Goal: Information Seeking & Learning: Learn about a topic

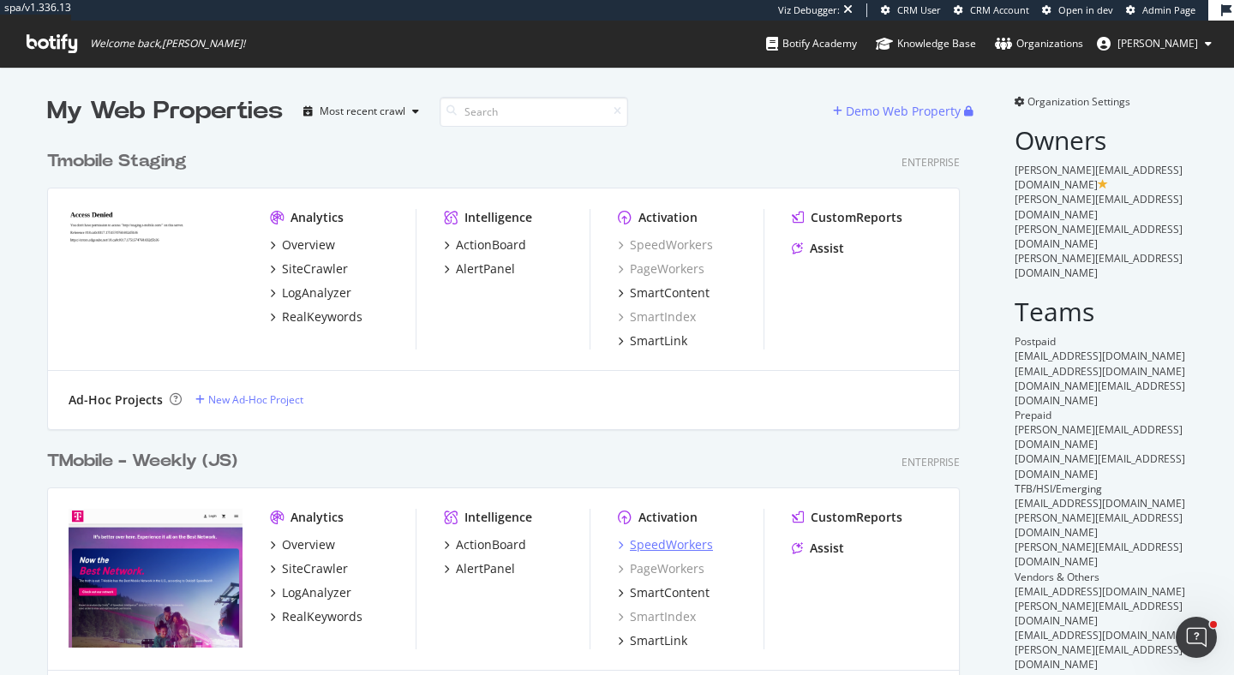
click at [670, 544] on div "SpeedWorkers" at bounding box center [671, 544] width 83 height 17
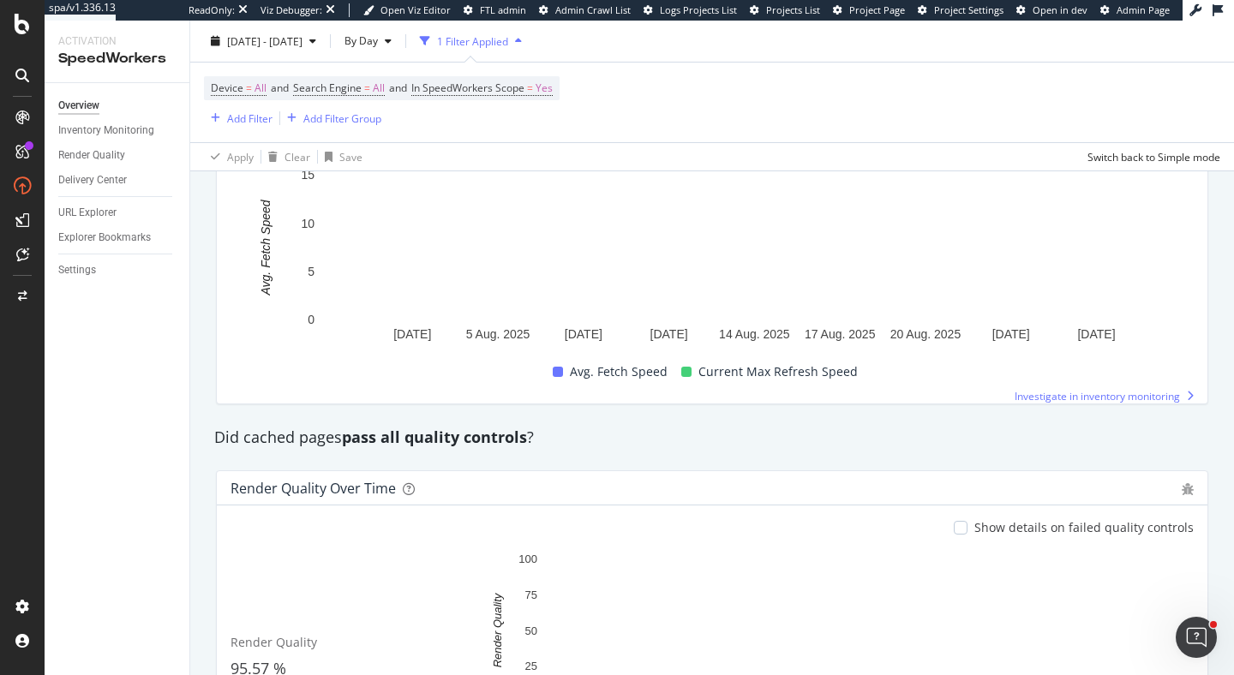
scroll to position [1339, 0]
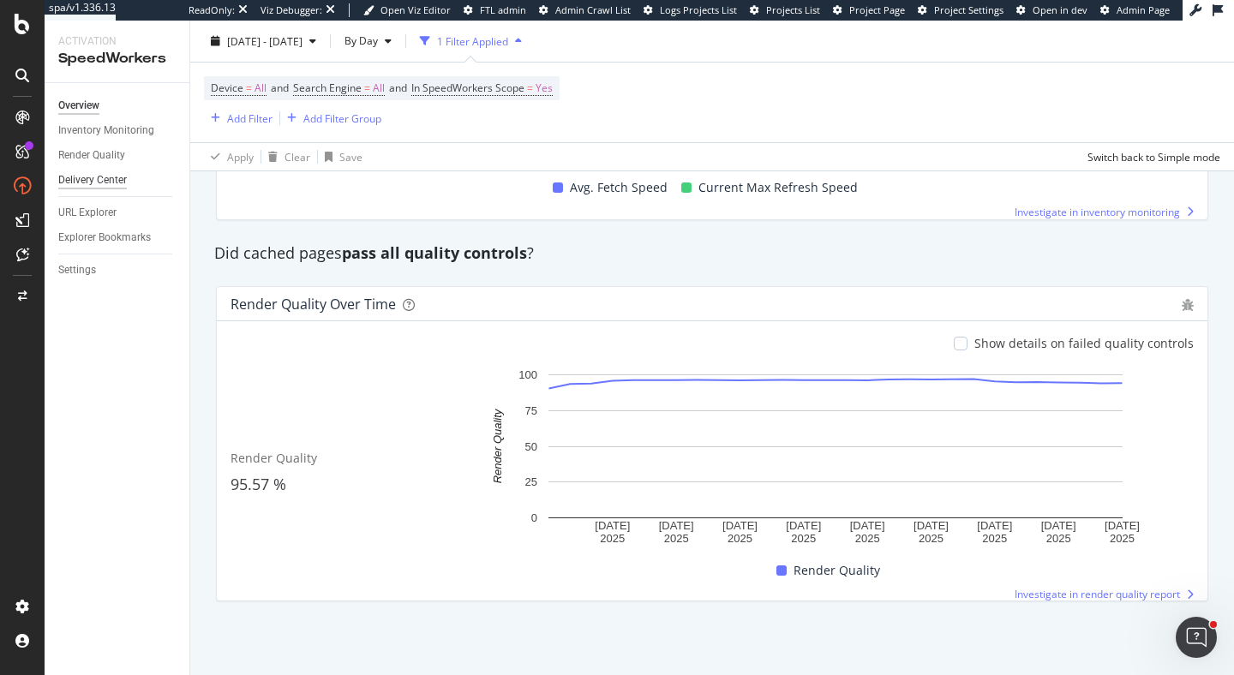
click at [106, 181] on div "Delivery Center" at bounding box center [92, 180] width 69 height 18
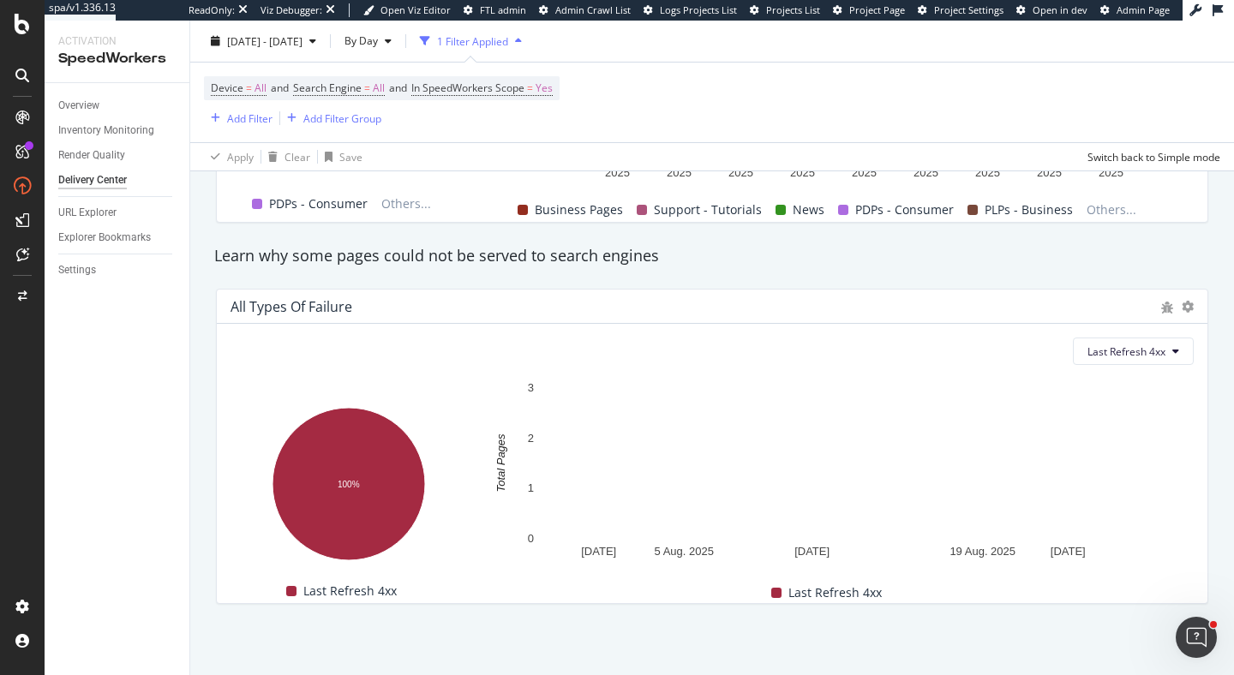
scroll to position [1614, 0]
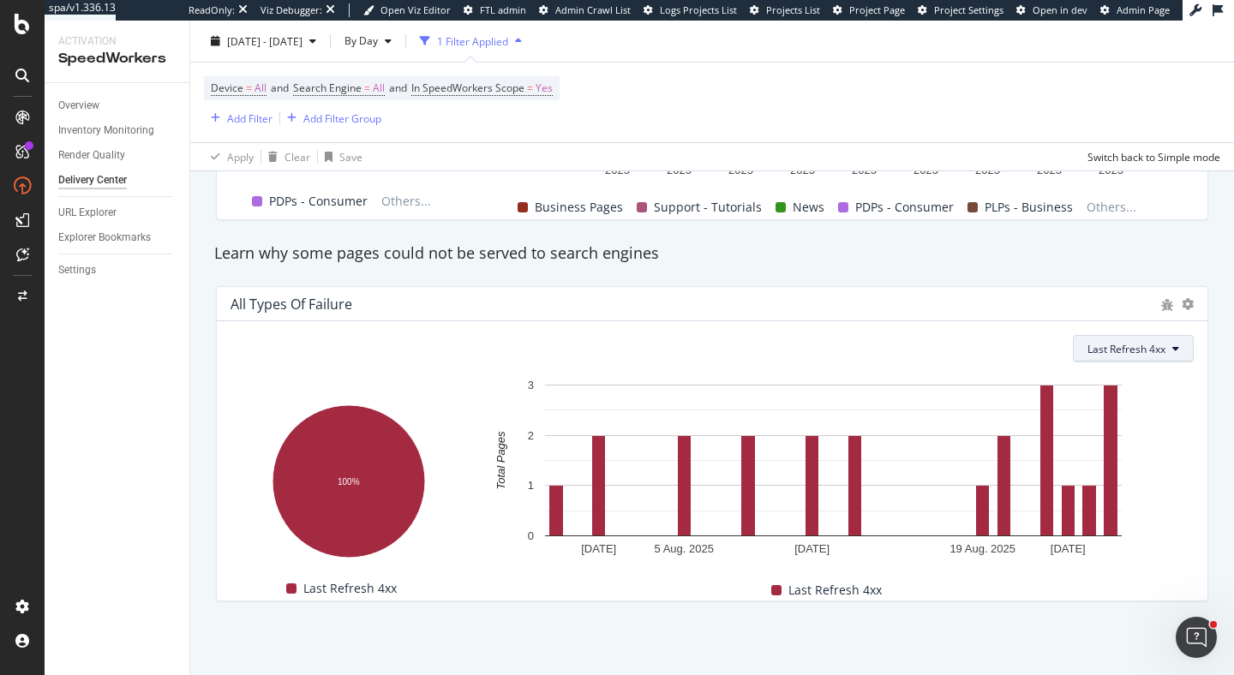
click at [1144, 341] on button "Last Refresh 4xx" at bounding box center [1133, 348] width 121 height 27
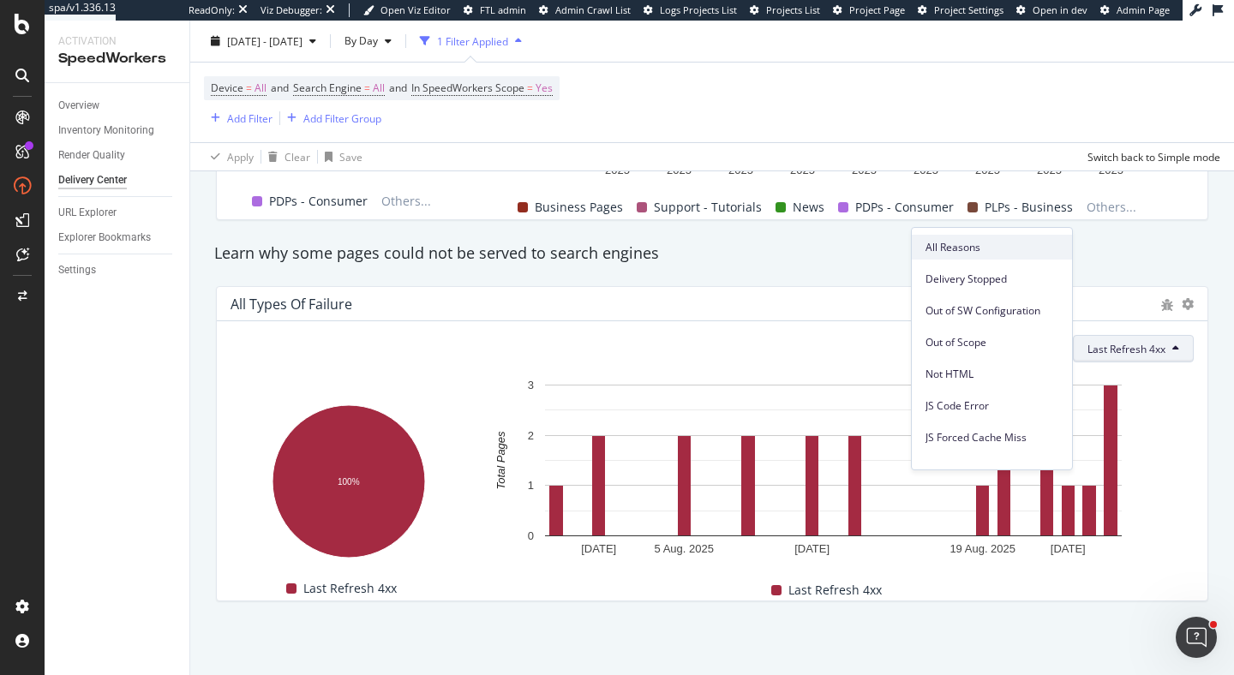
click at [992, 238] on div "All Reasons" at bounding box center [992, 247] width 160 height 25
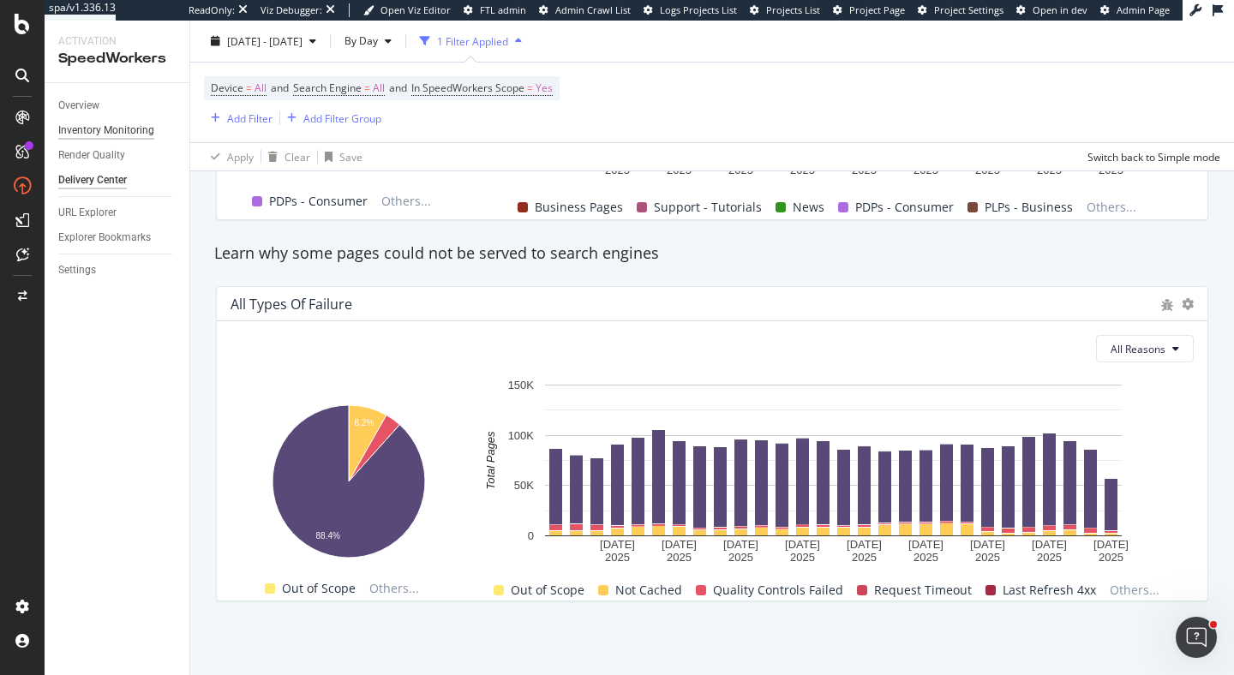
click at [141, 135] on div "Inventory Monitoring" at bounding box center [106, 131] width 96 height 18
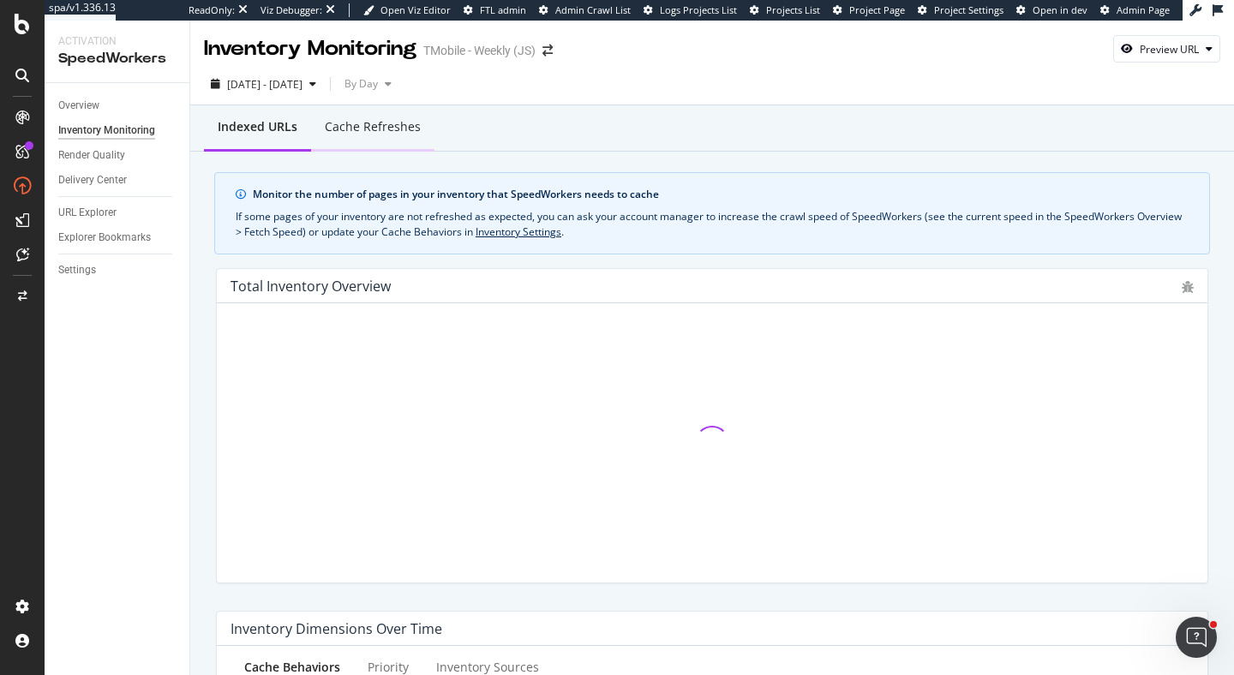
click at [399, 139] on div "Cache refreshes" at bounding box center [372, 128] width 123 height 47
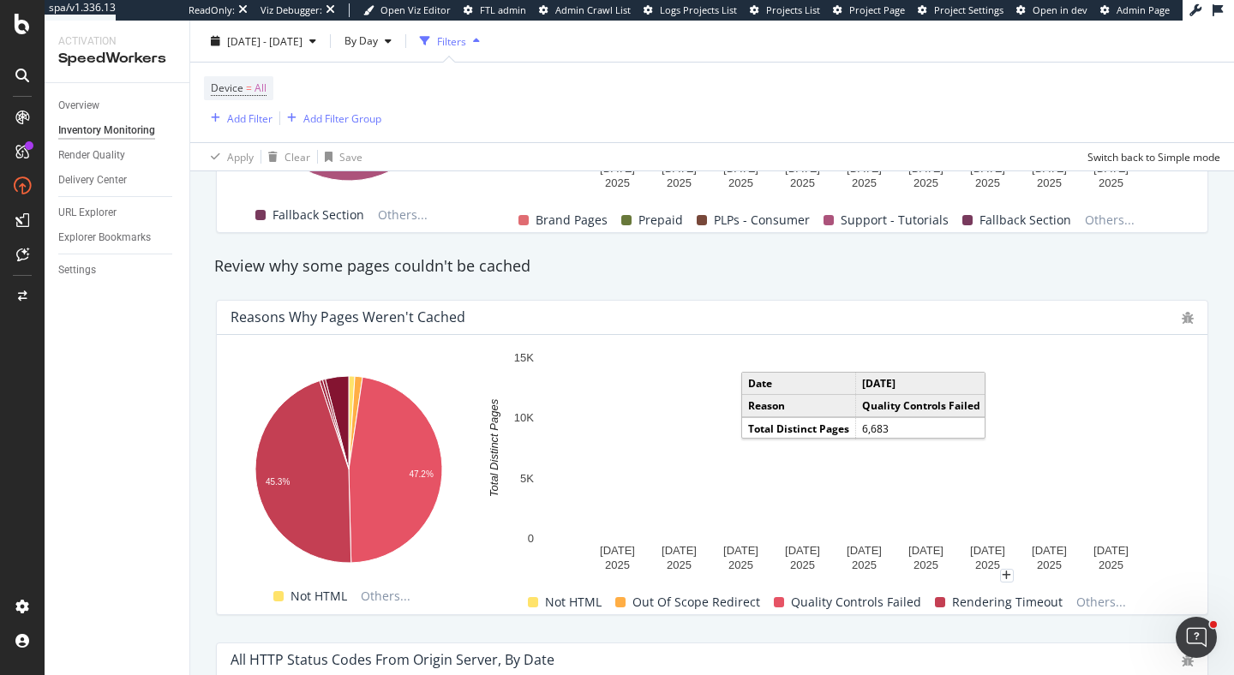
scroll to position [949, 0]
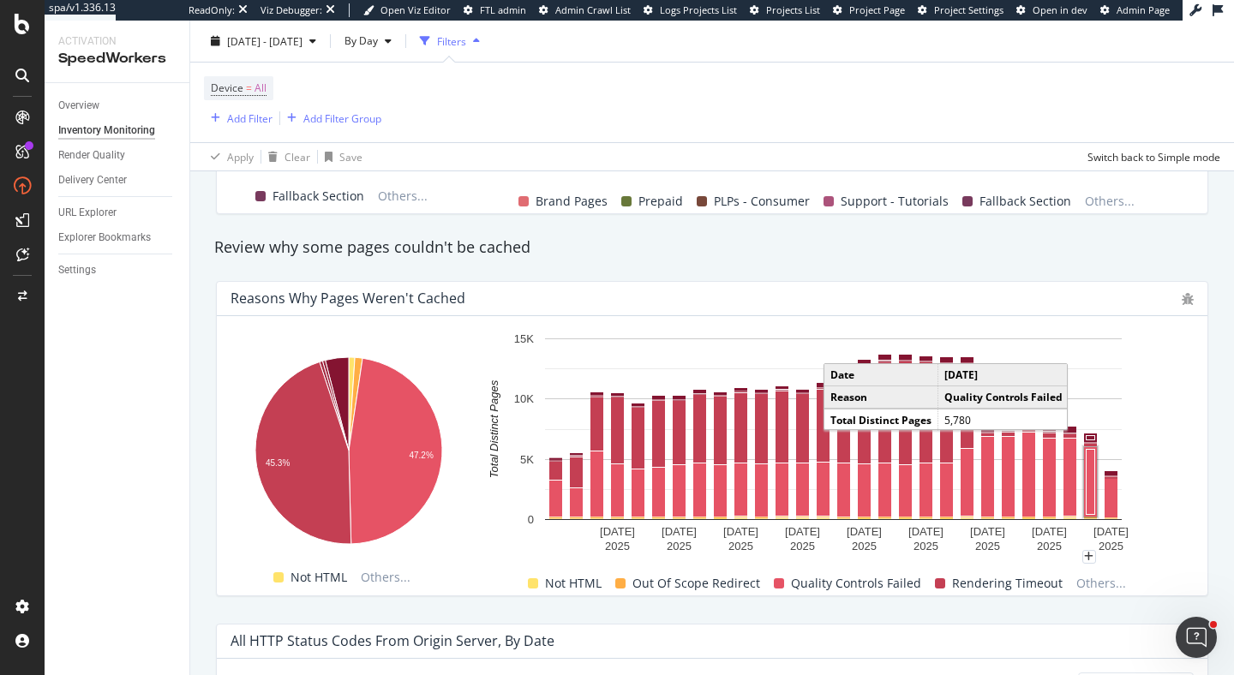
click at [1091, 494] on rect "A chart." at bounding box center [1090, 481] width 9 height 65
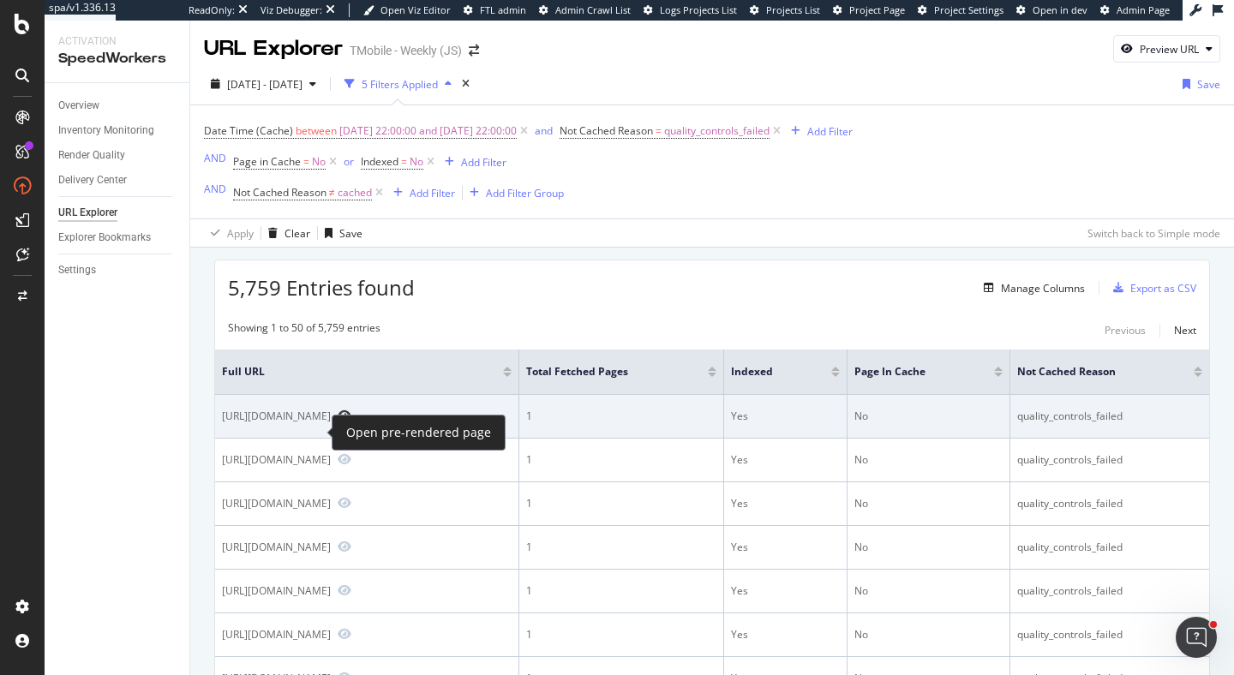
click at [338, 422] on icon "Preview https://es.t-mobile.com/business/accessory/otterbox-symmetry-series-mag…" at bounding box center [345, 416] width 14 height 12
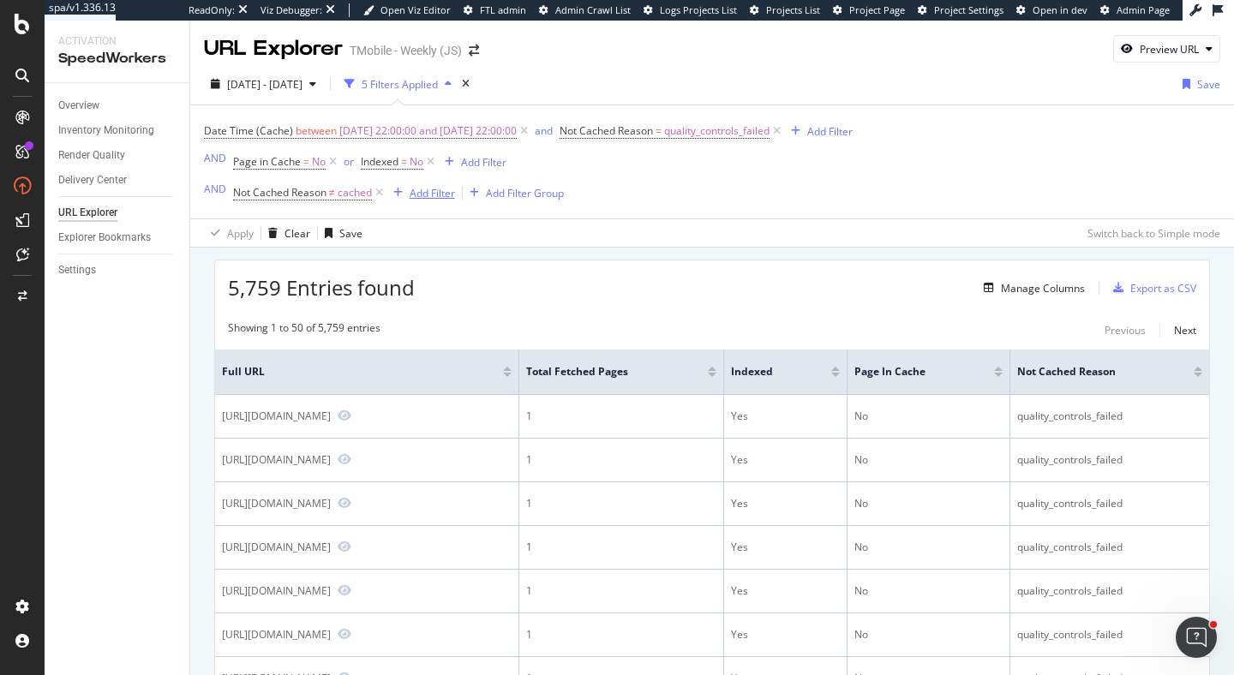
click at [425, 200] on div "Add Filter" at bounding box center [432, 193] width 45 height 15
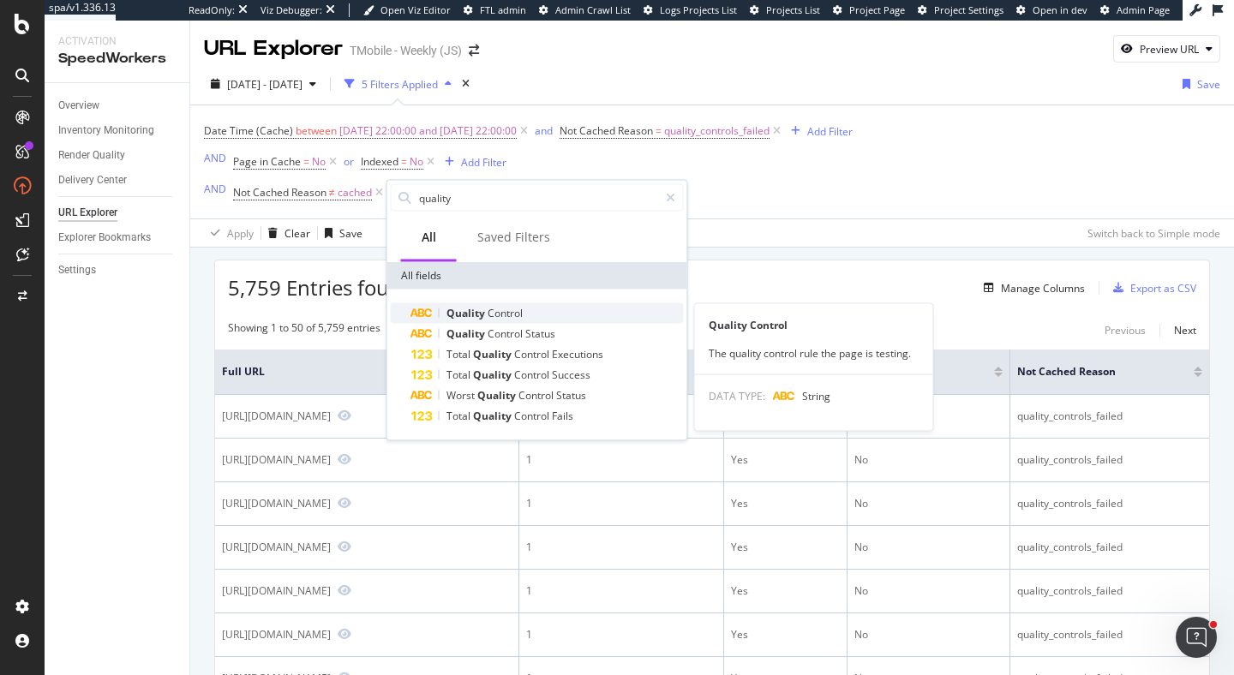
type input "quality"
click at [508, 309] on span "Control" at bounding box center [505, 313] width 35 height 15
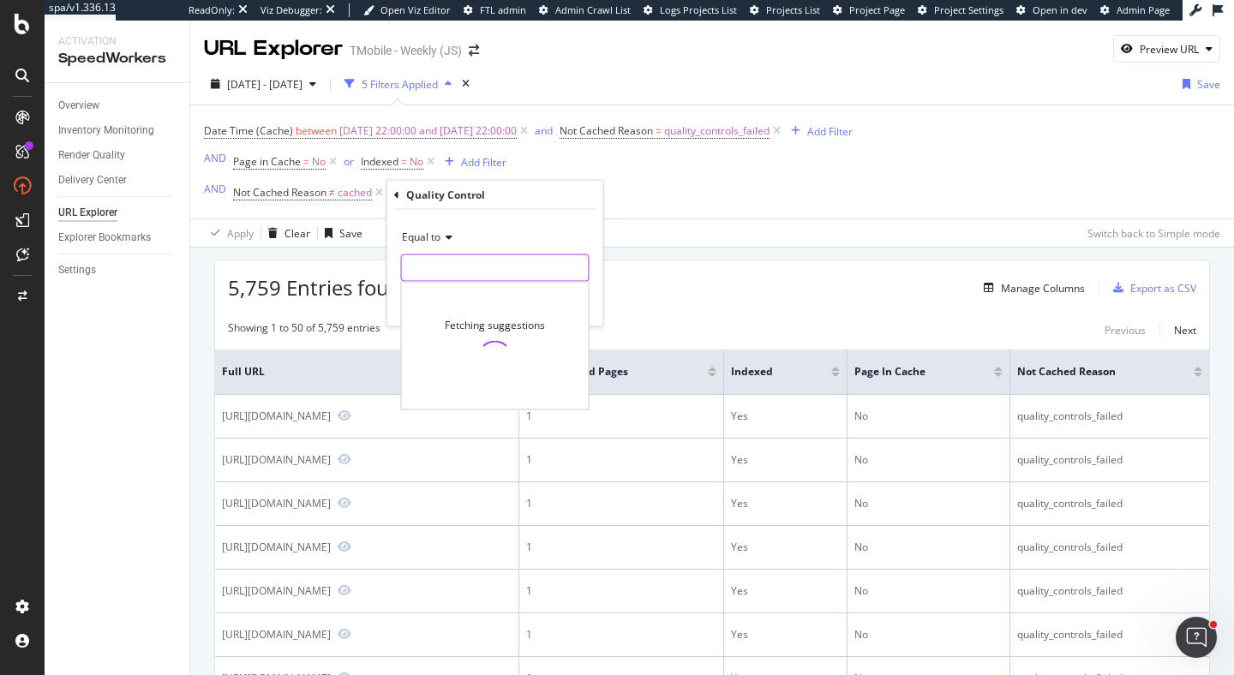
click at [482, 261] on input "text" at bounding box center [495, 267] width 187 height 27
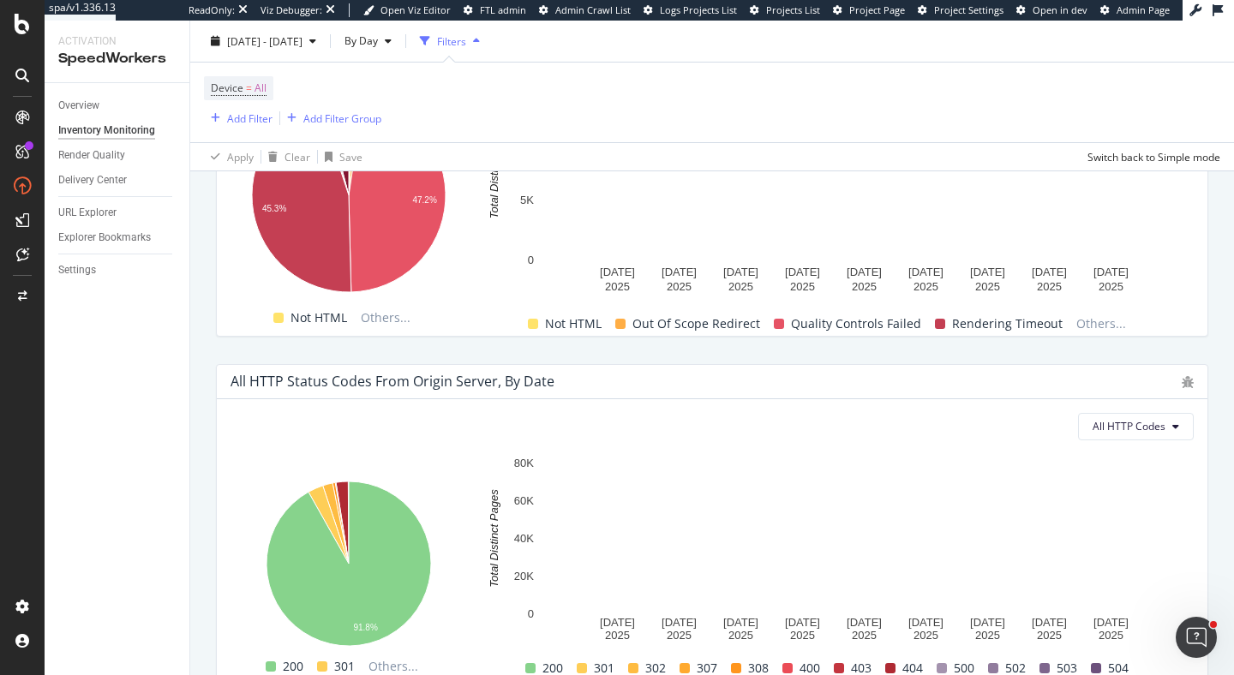
scroll to position [1020, 0]
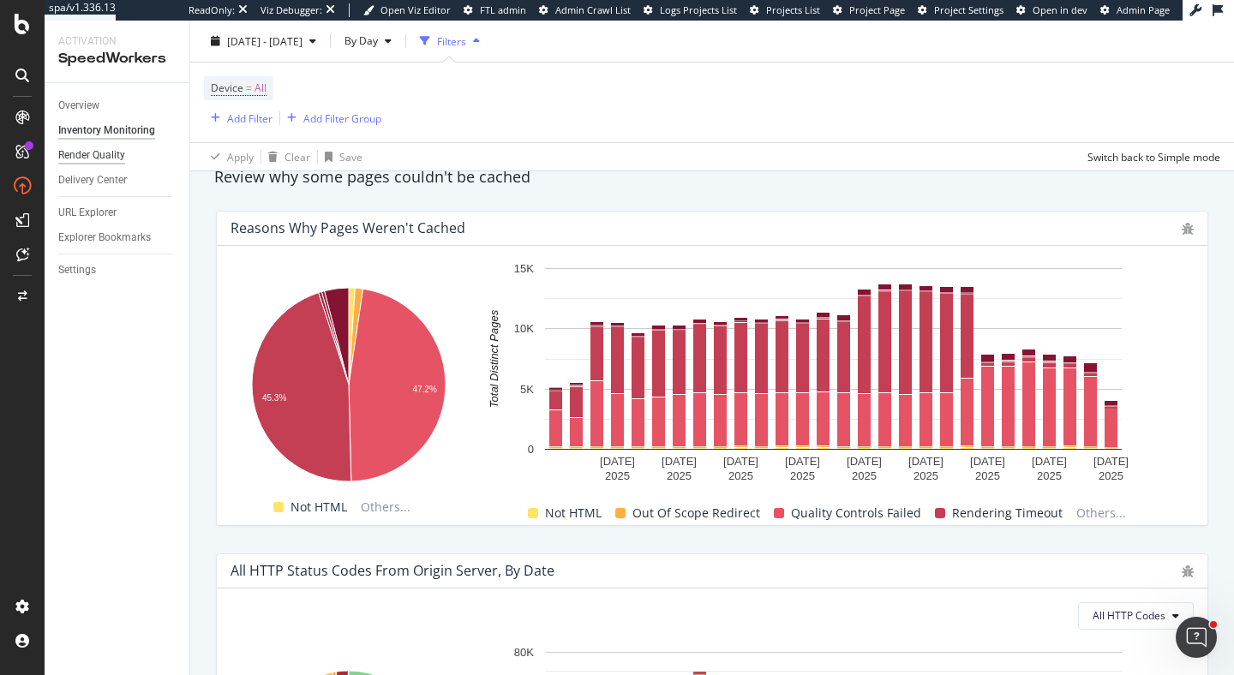
click at [117, 153] on div "Render Quality" at bounding box center [91, 156] width 67 height 18
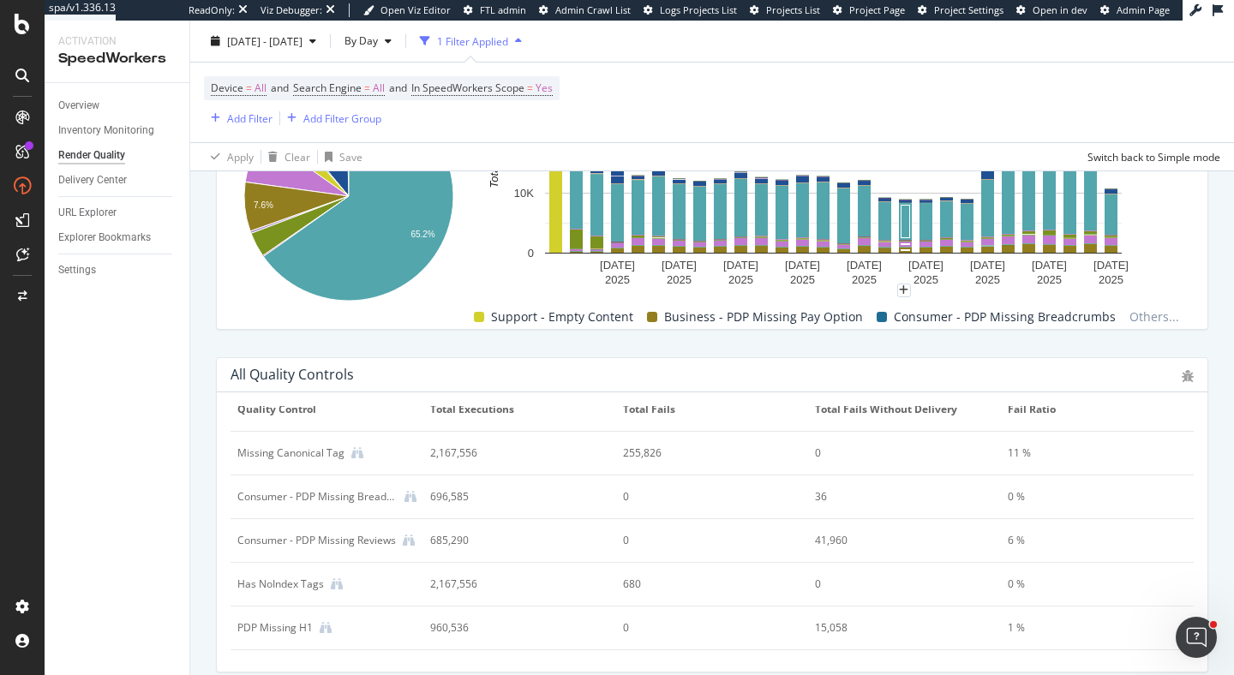
scroll to position [850, 0]
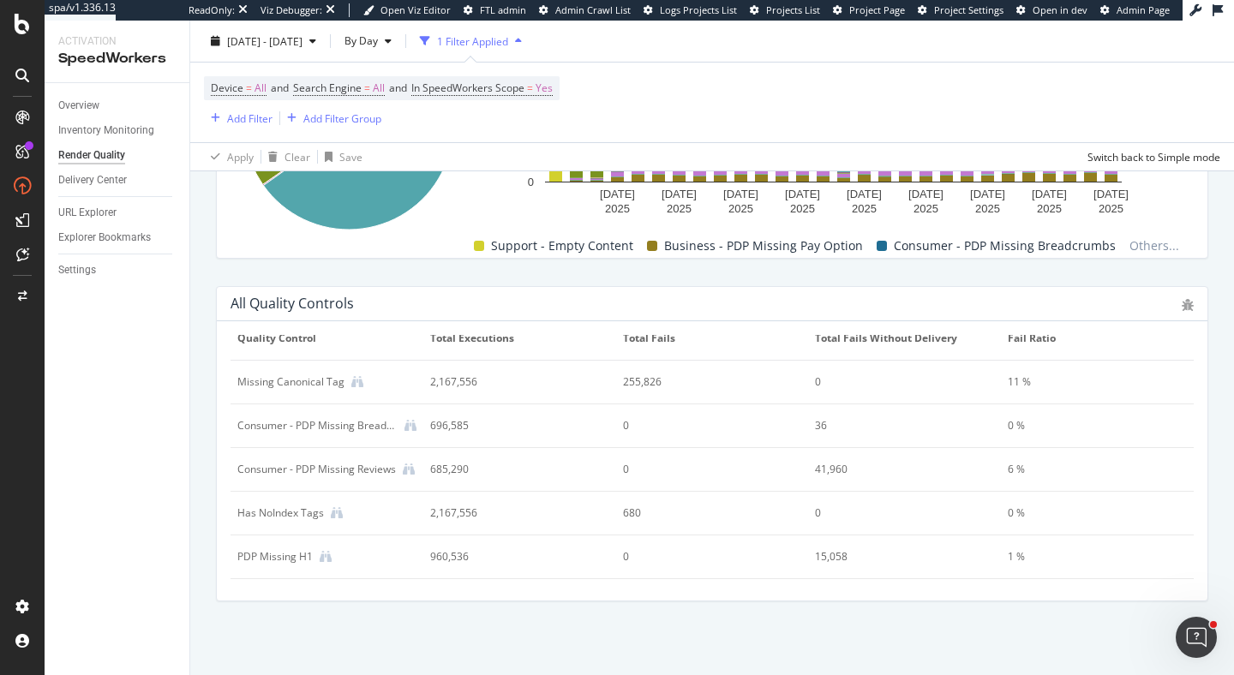
click at [653, 382] on div "255,826" at bounding box center [703, 381] width 161 height 15
click at [353, 382] on icon at bounding box center [357, 382] width 12 height 12
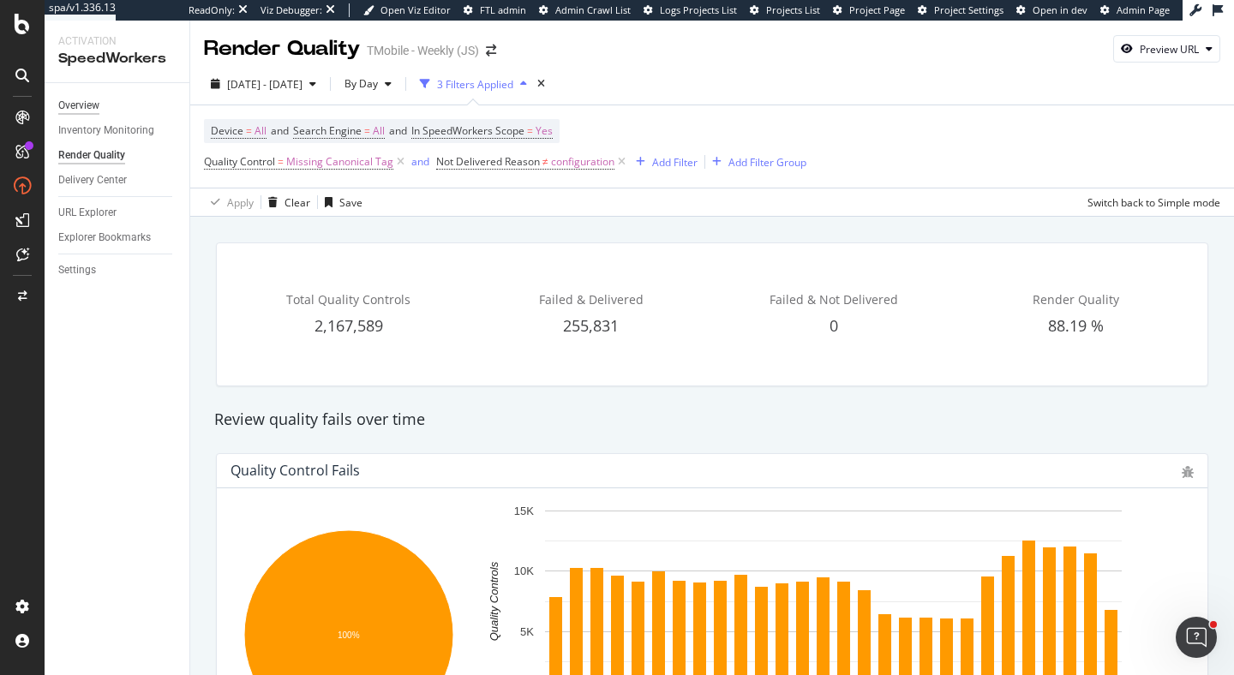
click at [98, 108] on div "Overview" at bounding box center [78, 106] width 41 height 18
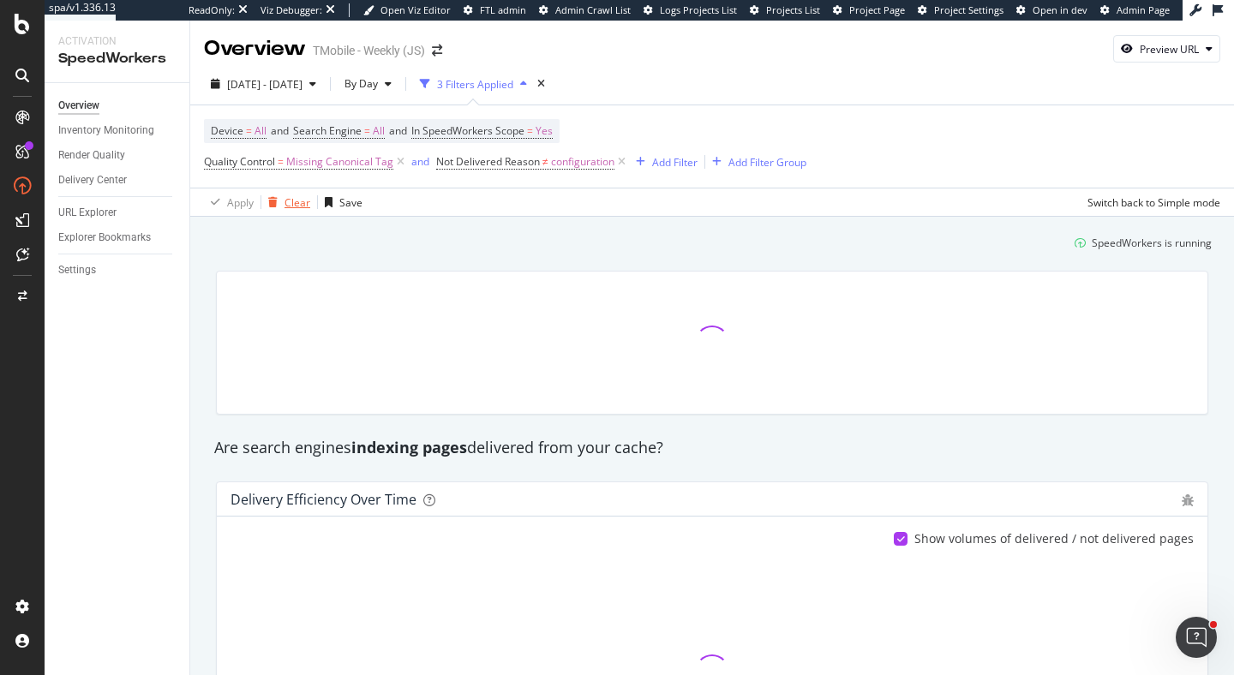
click at [298, 204] on div "Clear" at bounding box center [297, 202] width 26 height 15
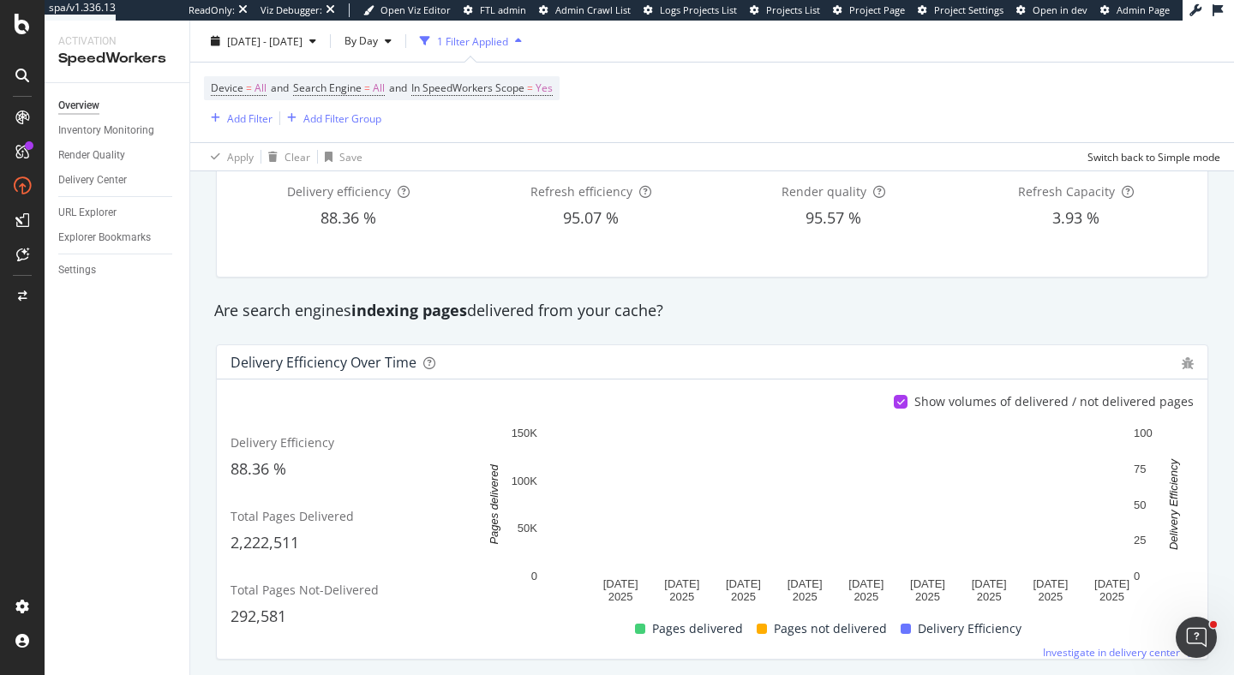
scroll to position [206, 0]
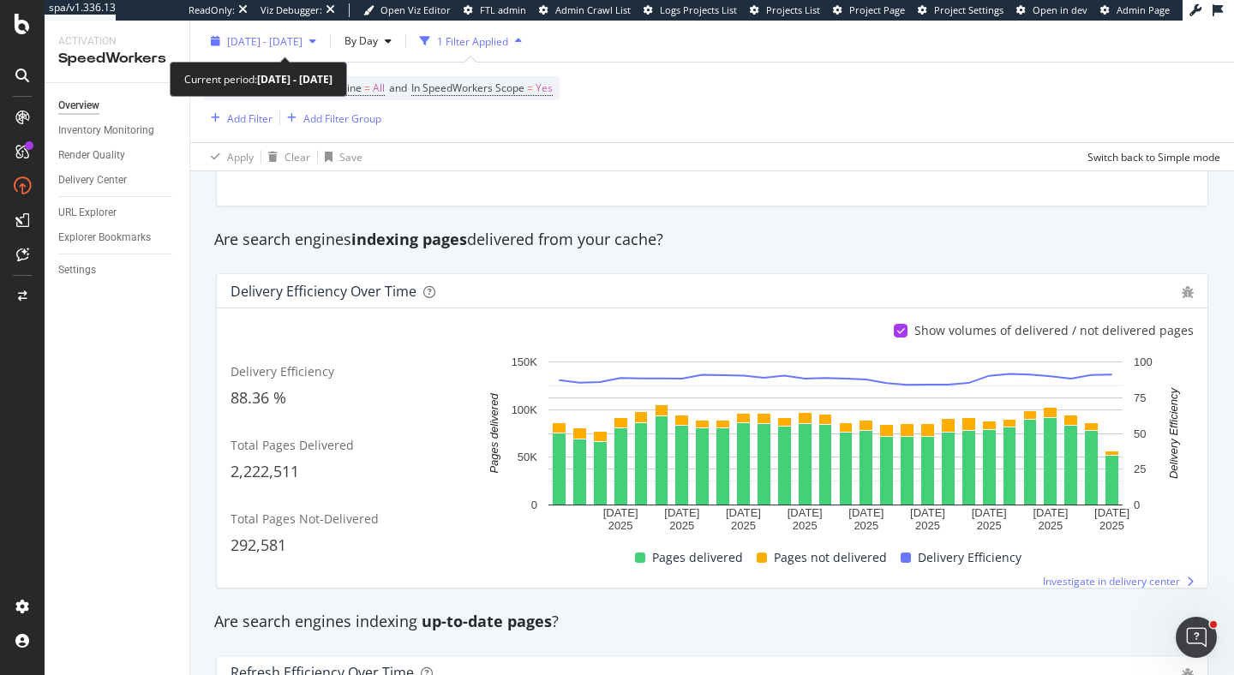
click at [302, 47] on span "2025 Jul. 30th - Aug. 26th" at bounding box center [264, 40] width 75 height 15
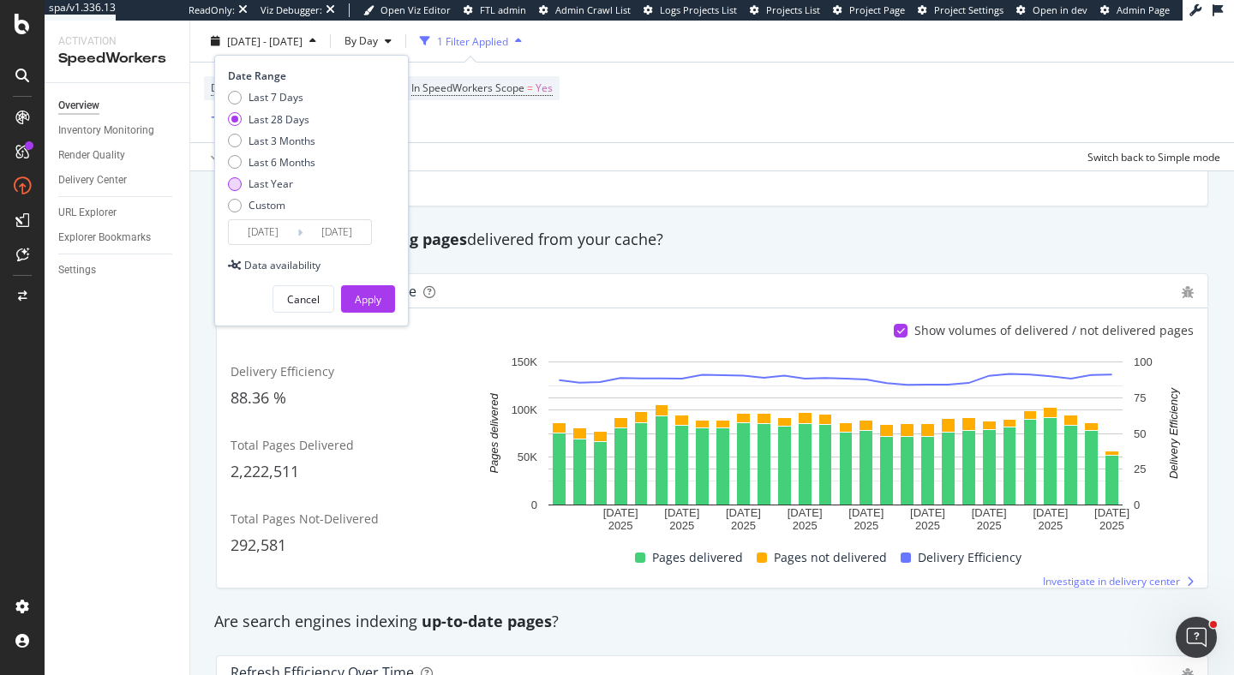
click at [269, 188] on div "Last Year" at bounding box center [270, 184] width 45 height 15
type input "2024/08/27"
click at [371, 308] on div "Apply" at bounding box center [368, 299] width 27 height 26
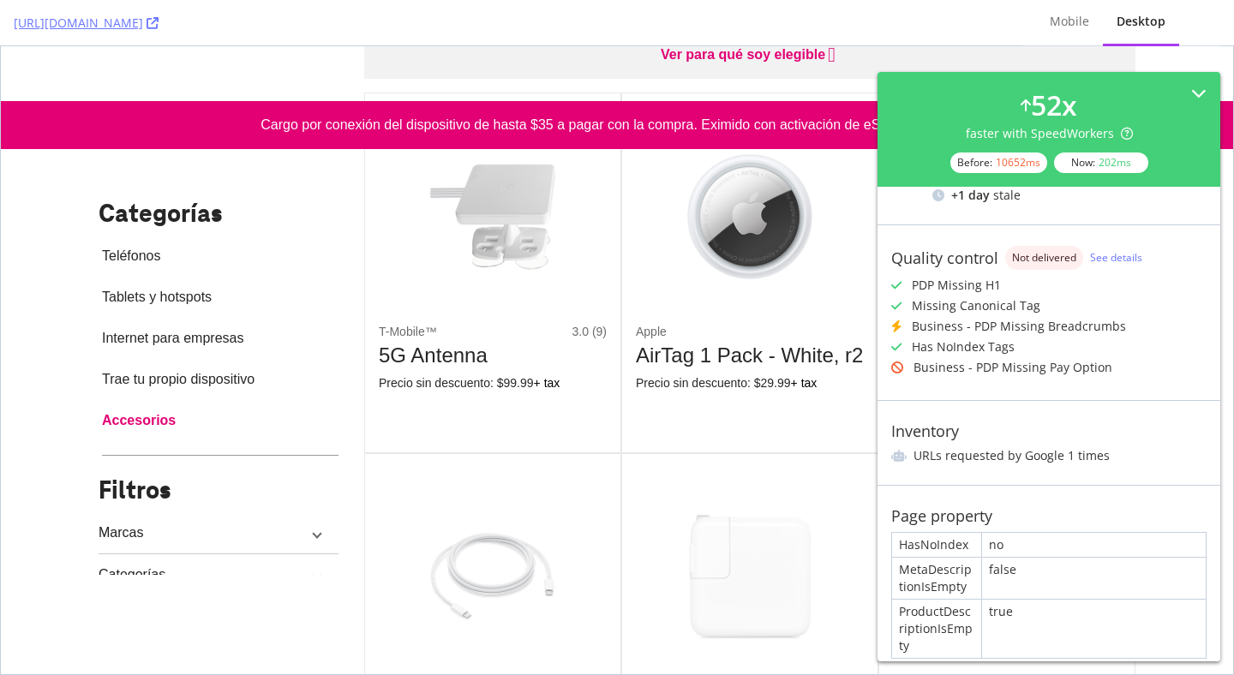
scroll to position [456, 0]
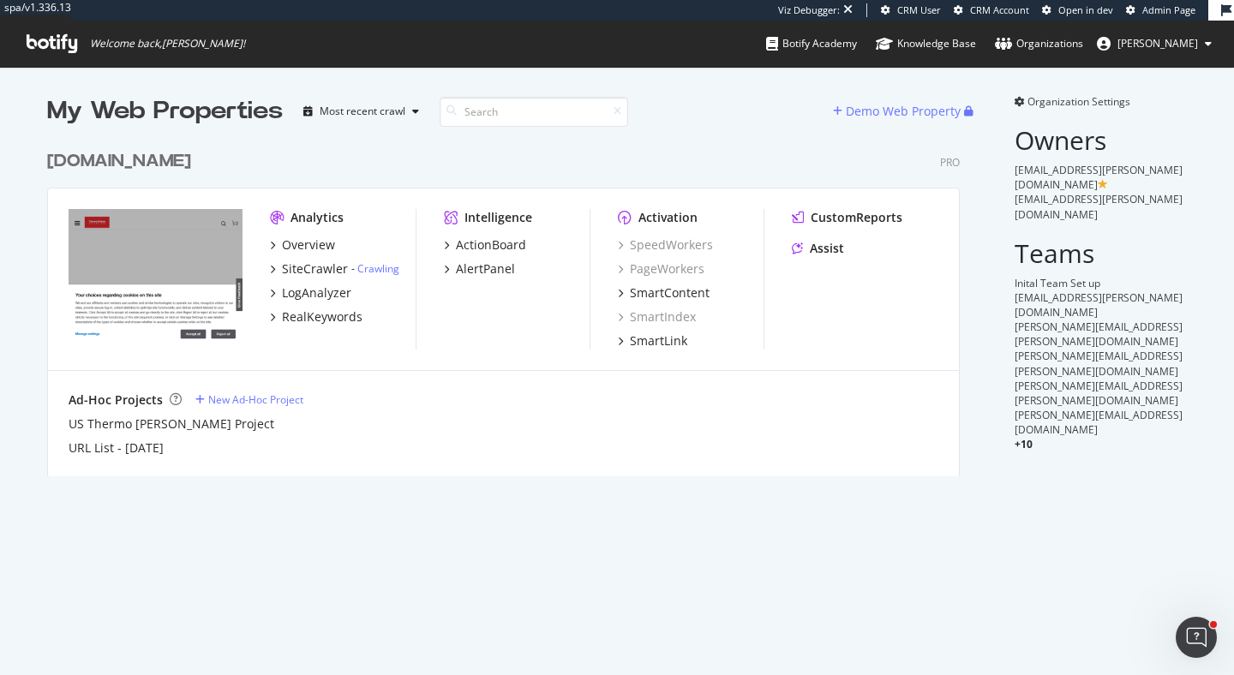
click at [191, 168] on div "thermofisher.com" at bounding box center [119, 161] width 144 height 25
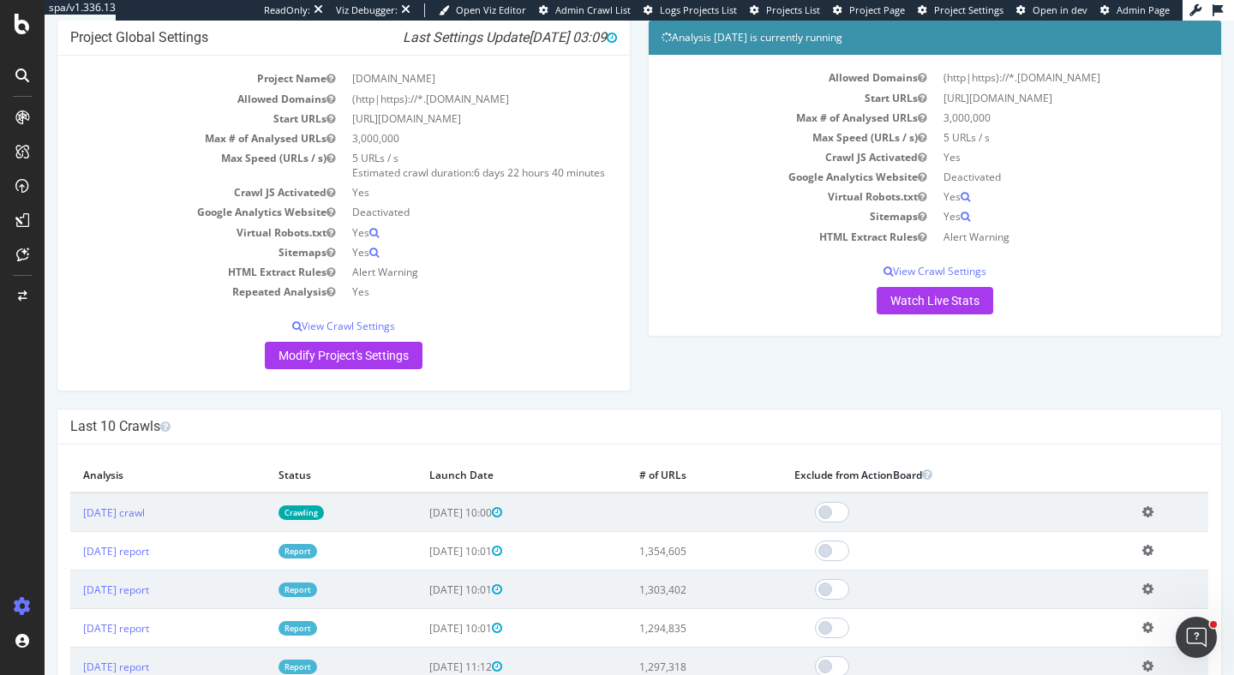
scroll to position [141, 0]
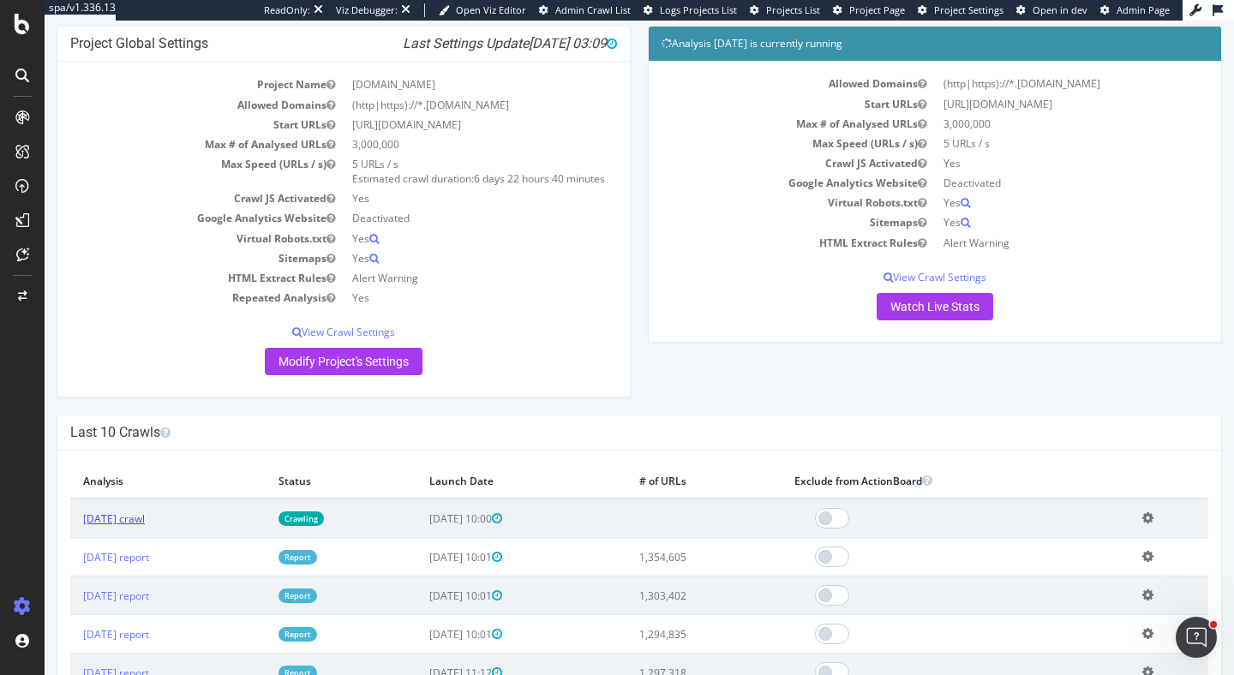
click at [105, 526] on link "2025 Jul. 1st crawl" at bounding box center [114, 519] width 62 height 15
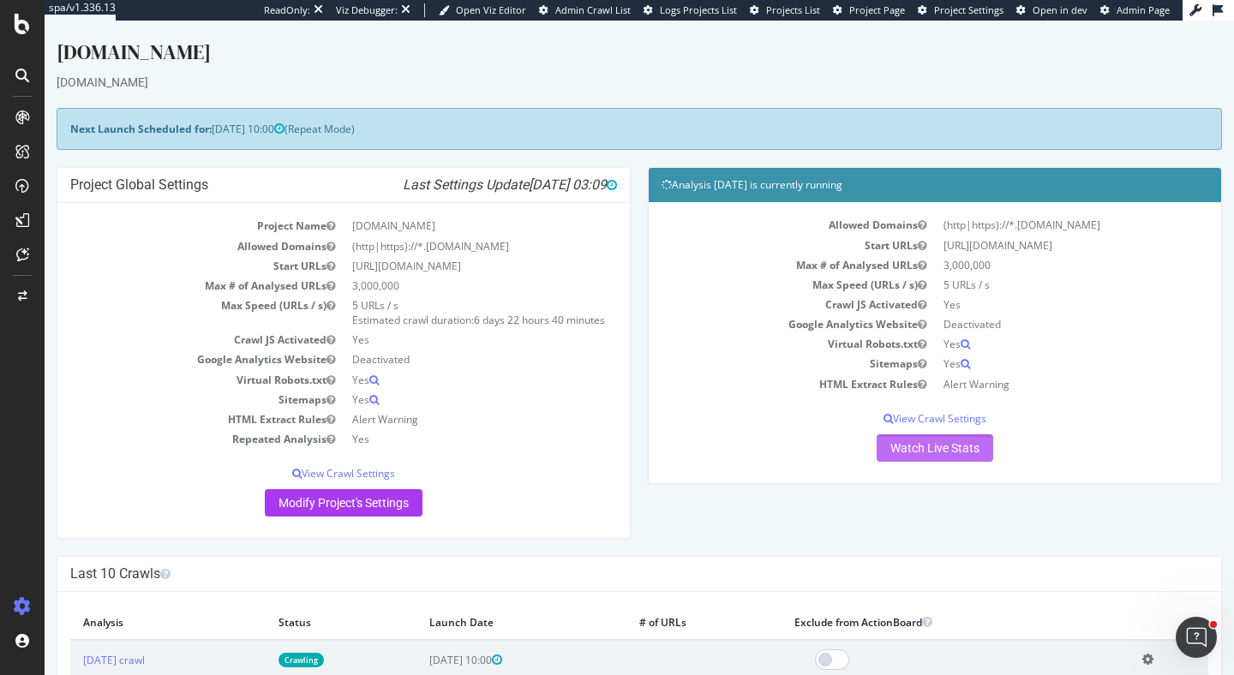
click at [914, 448] on link "Watch Live Stats" at bounding box center [935, 447] width 117 height 27
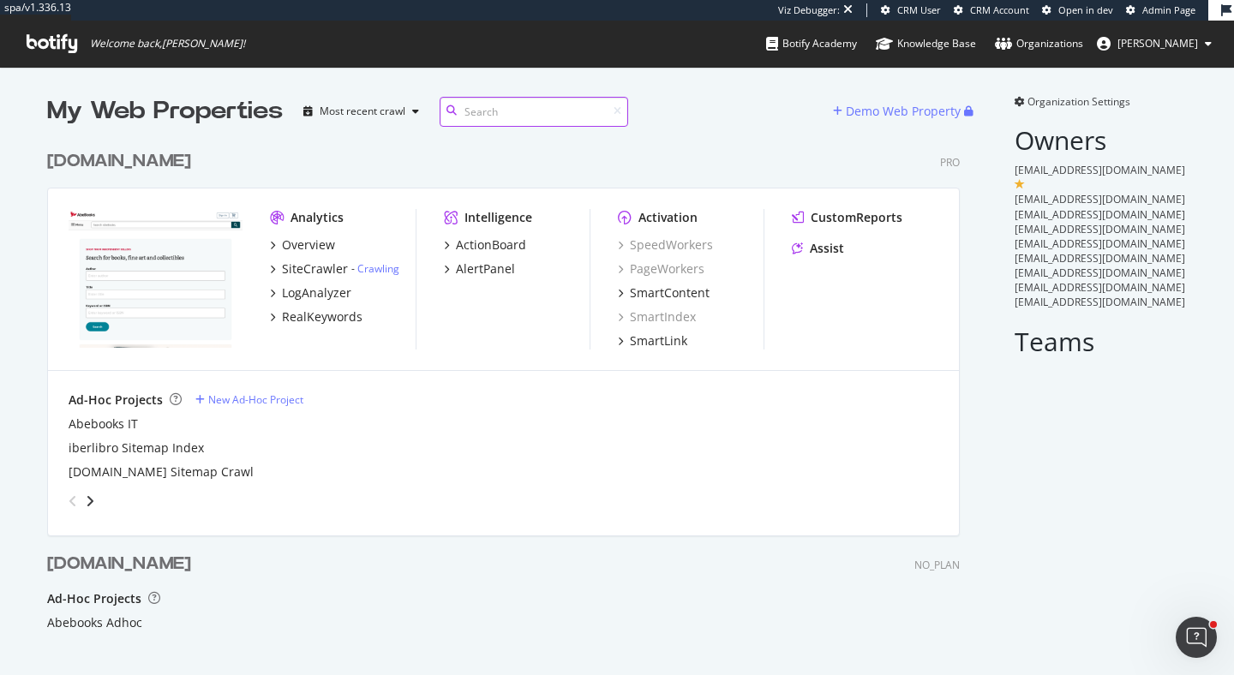
scroll to position [125, 0]
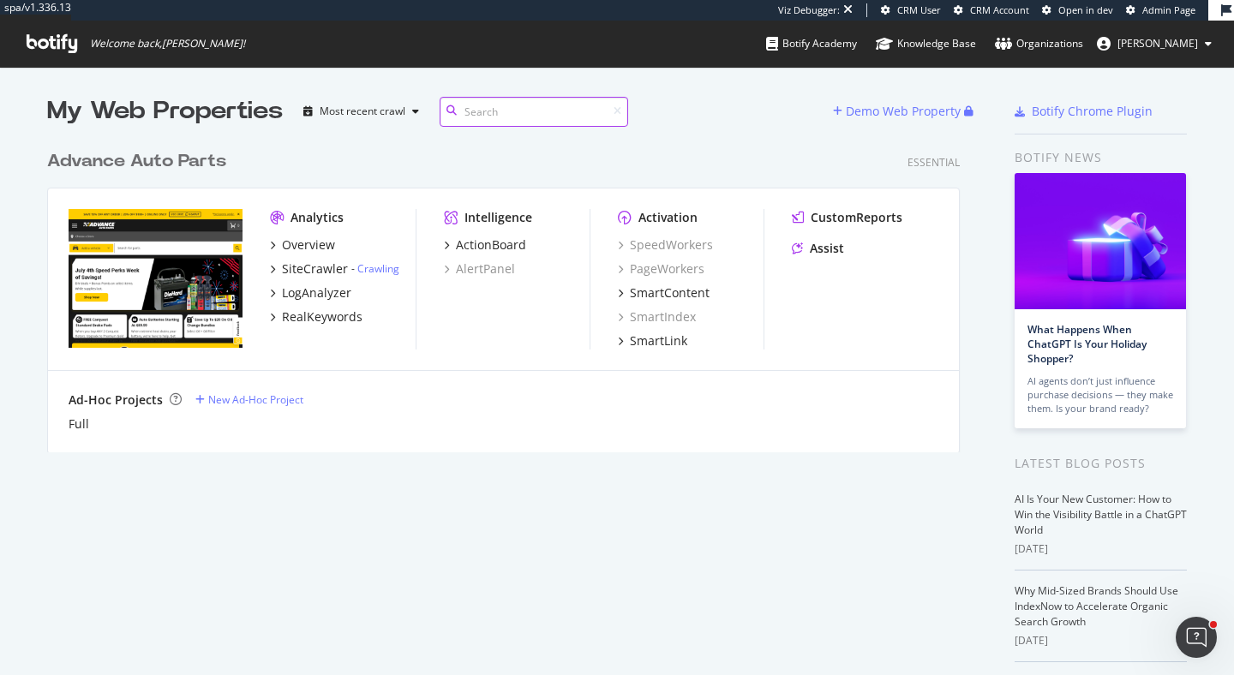
scroll to position [324, 926]
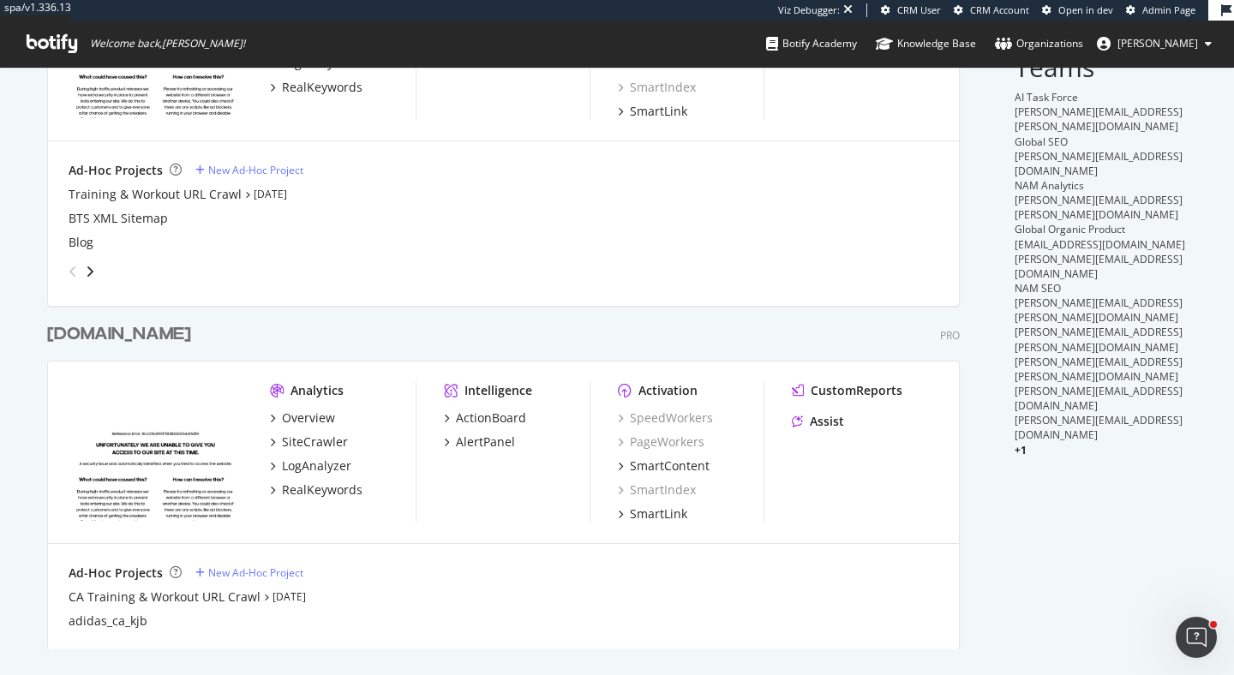
scroll to position [231, 0]
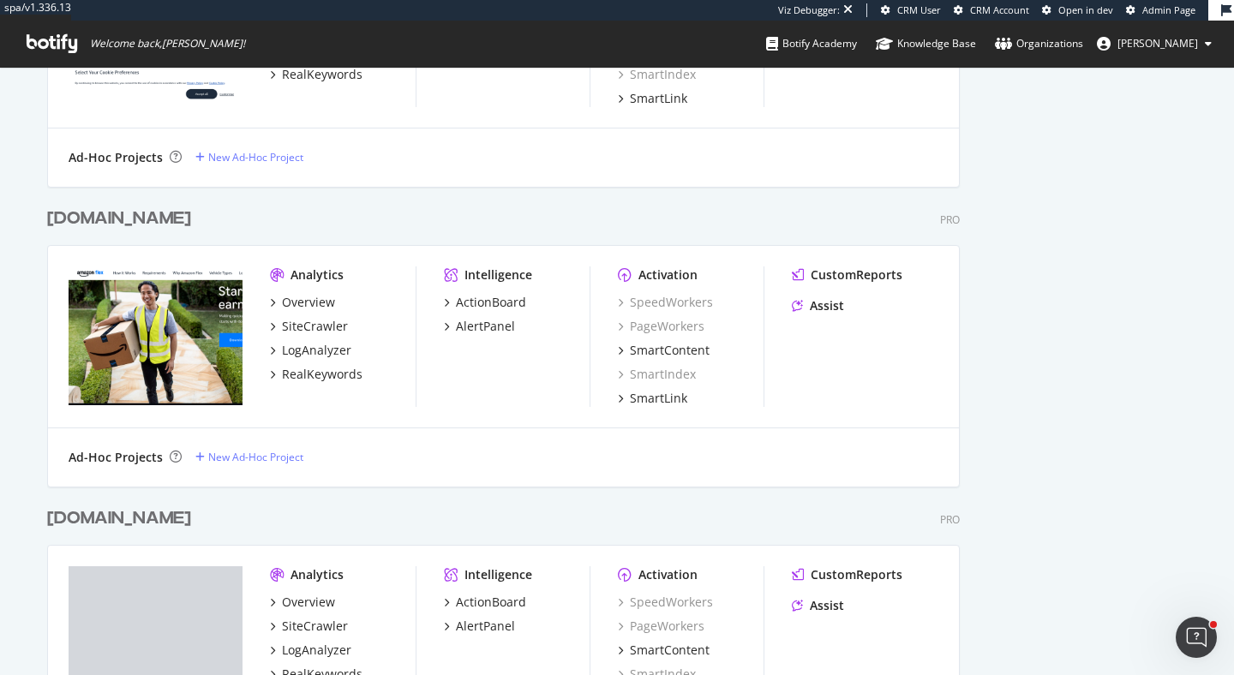
scroll to position [1880, 0]
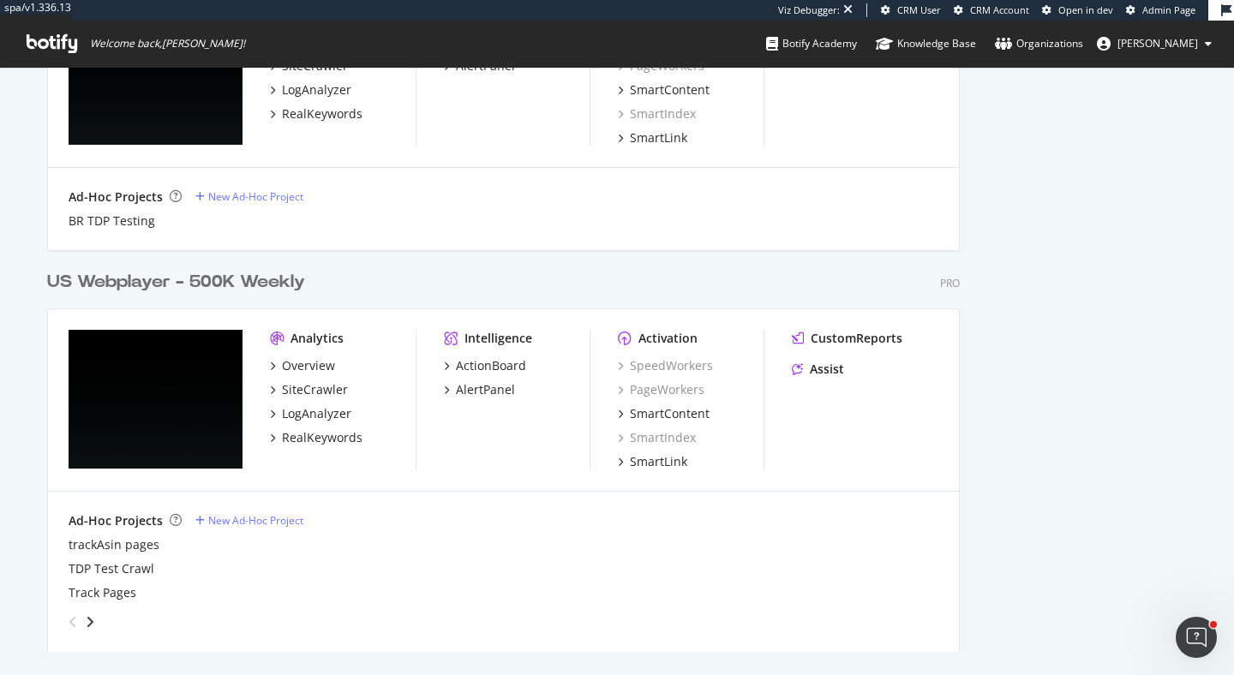
scroll to position [3446, 0]
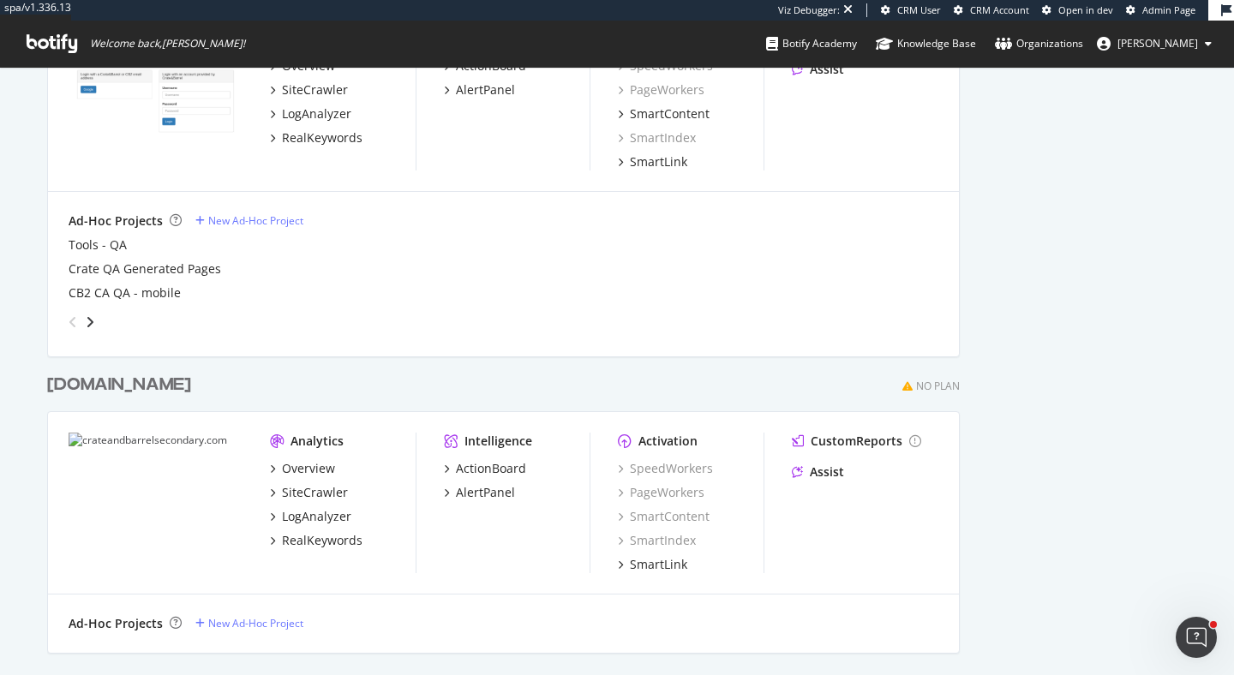
scroll to position [1289, 0]
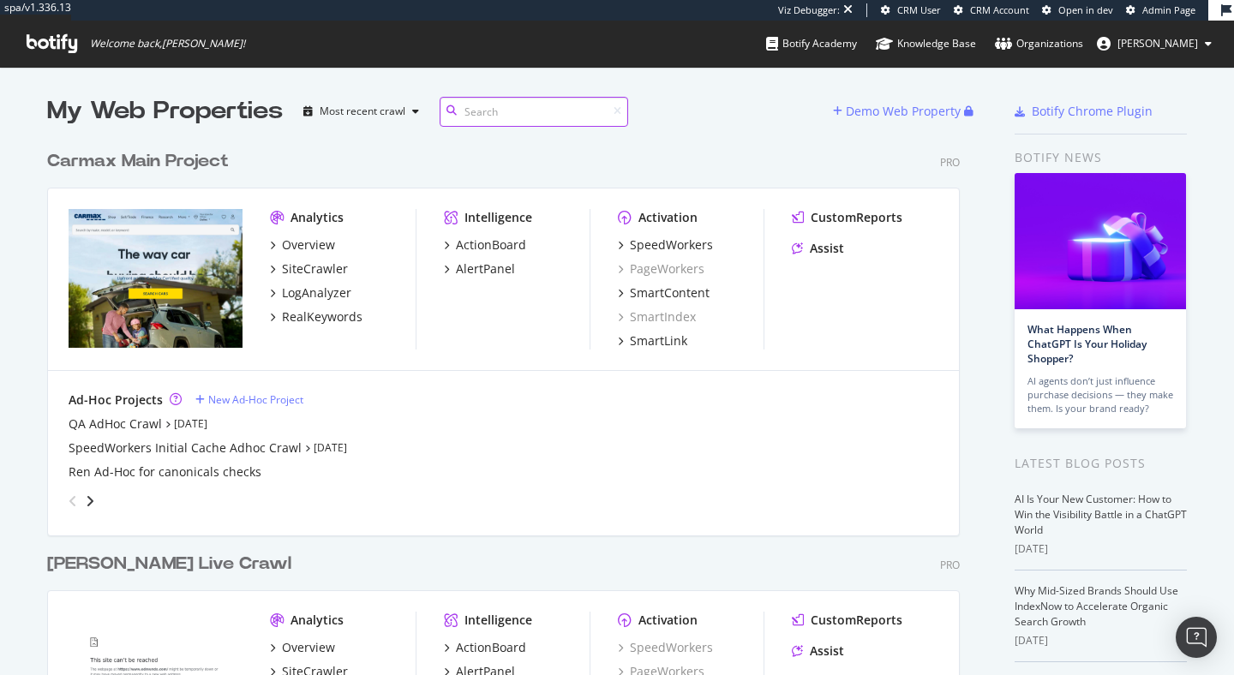
scroll to position [286, 0]
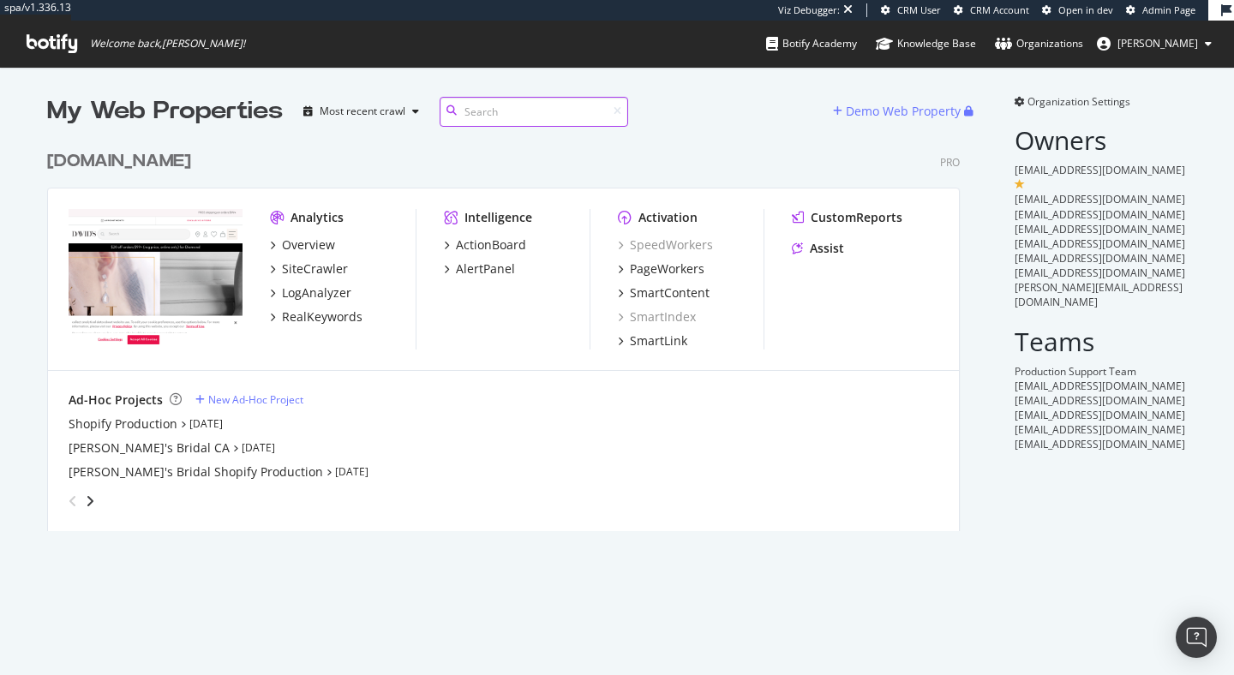
scroll to position [403, 926]
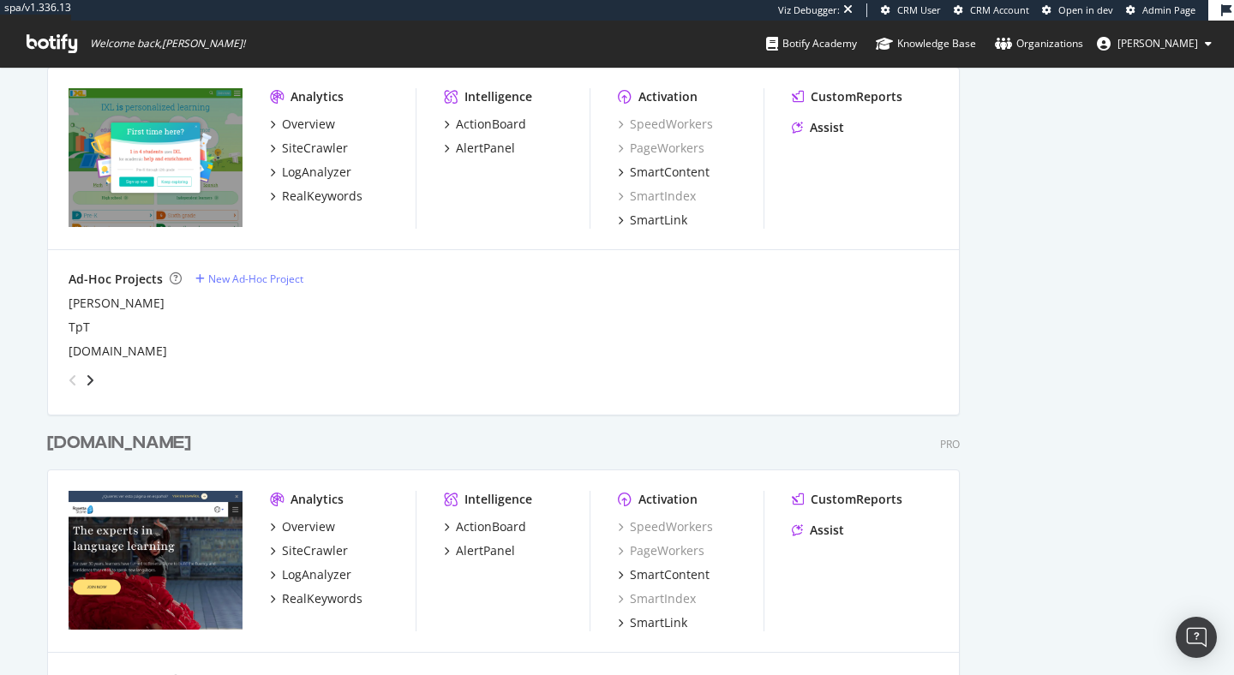
scroll to position [4406, 0]
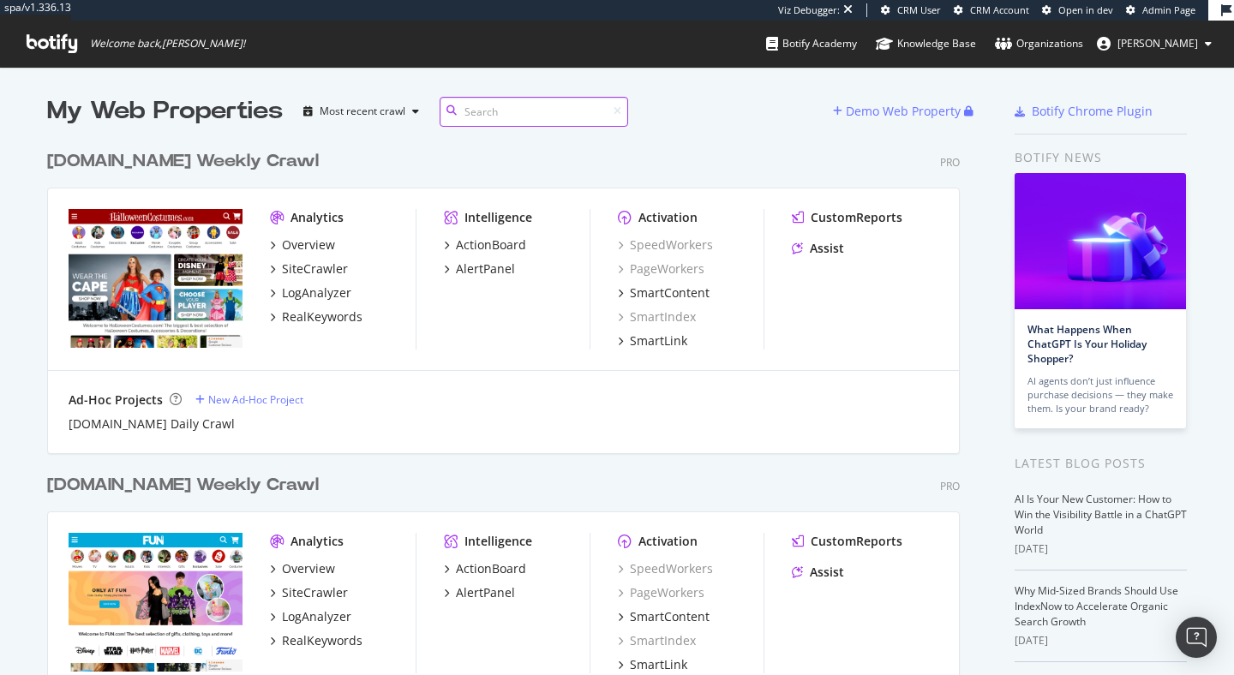
scroll to position [218, 0]
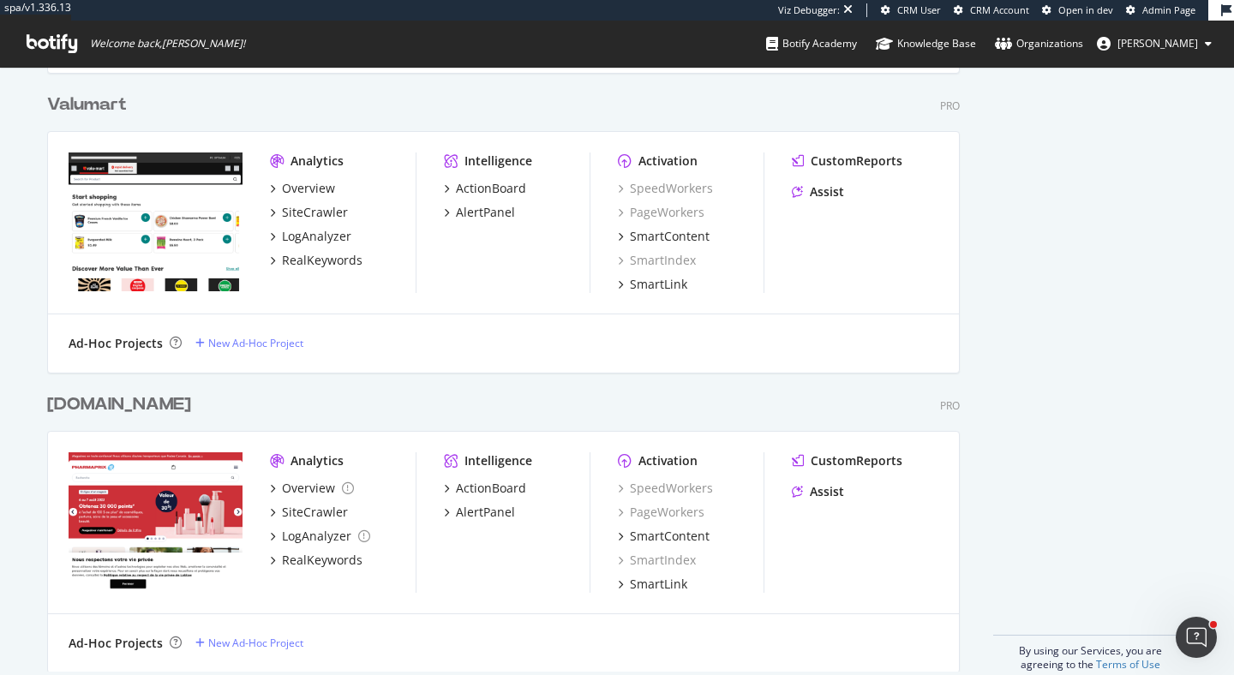
scroll to position [4454, 0]
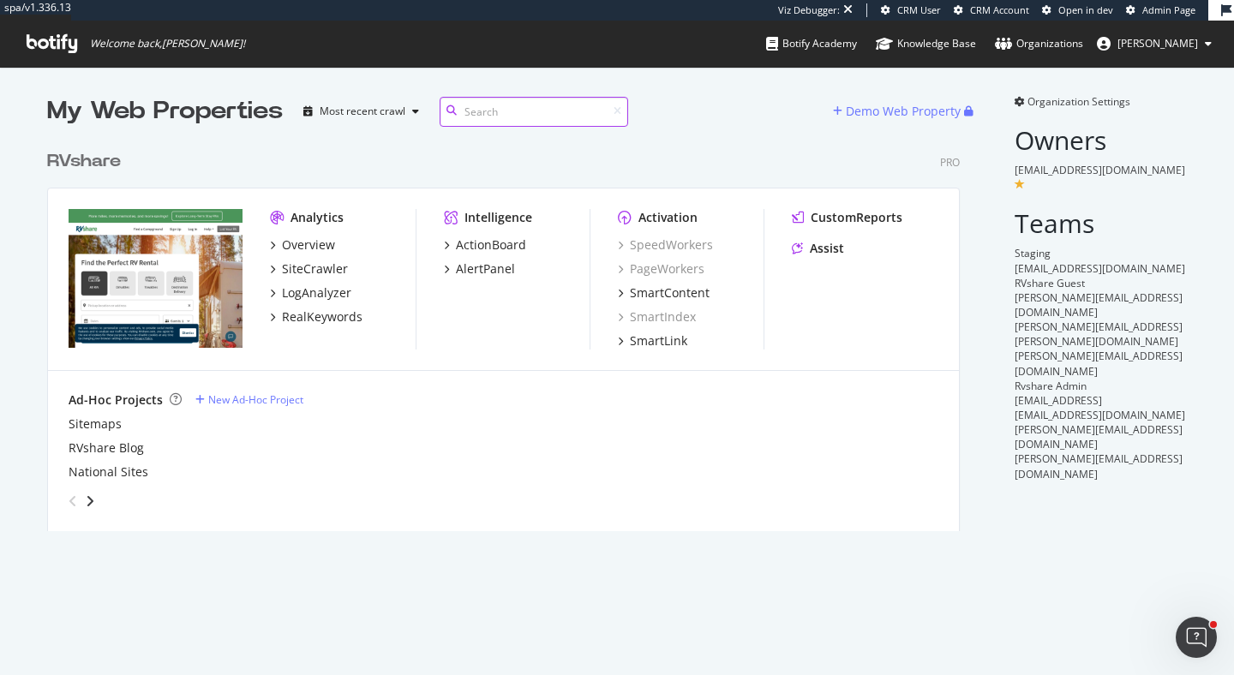
scroll to position [403, 926]
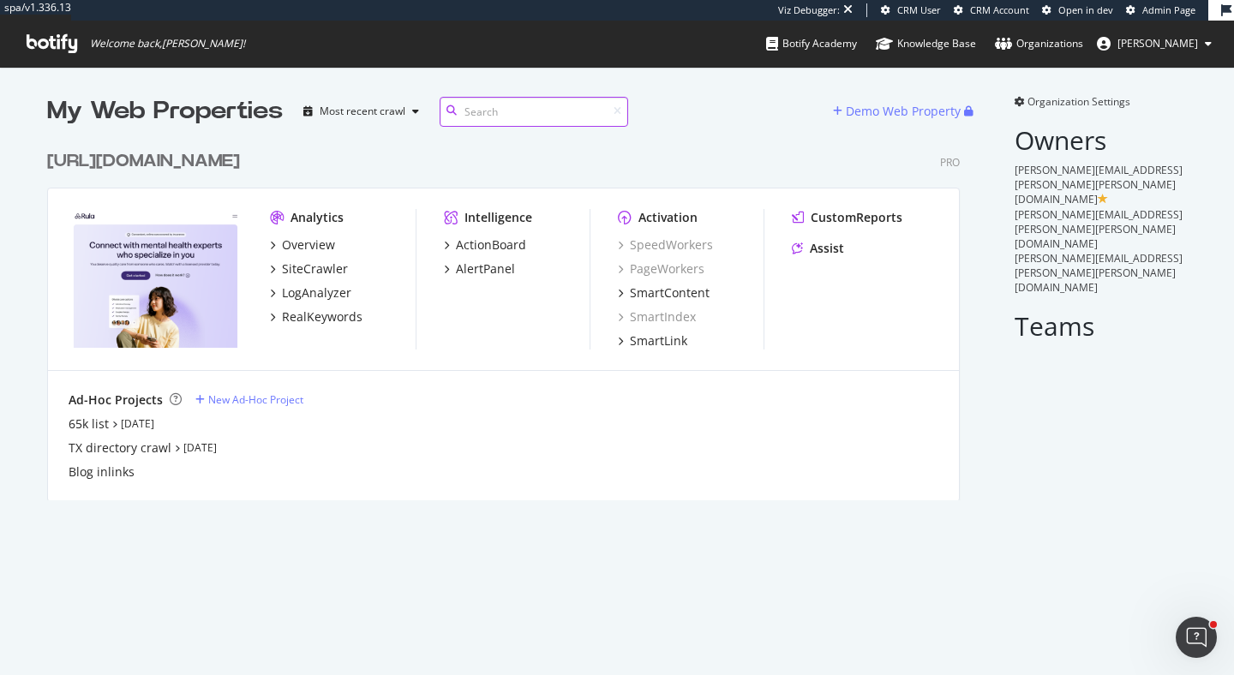
scroll to position [372, 926]
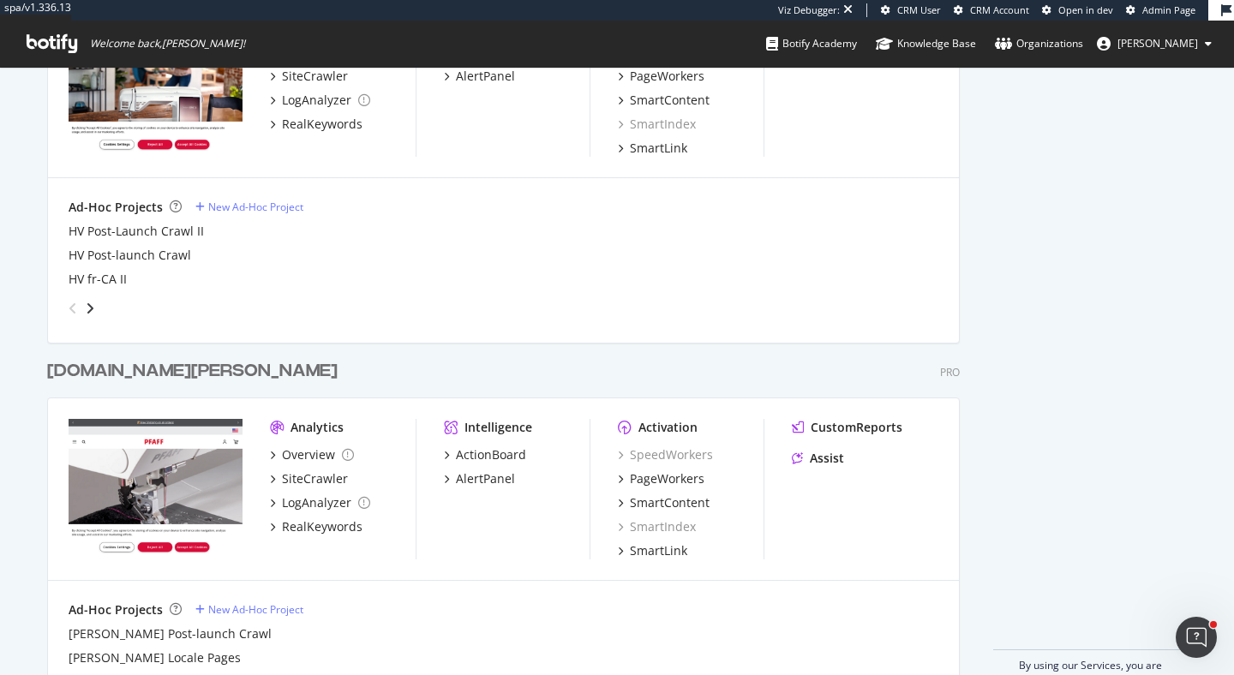
scroll to position [2134, 0]
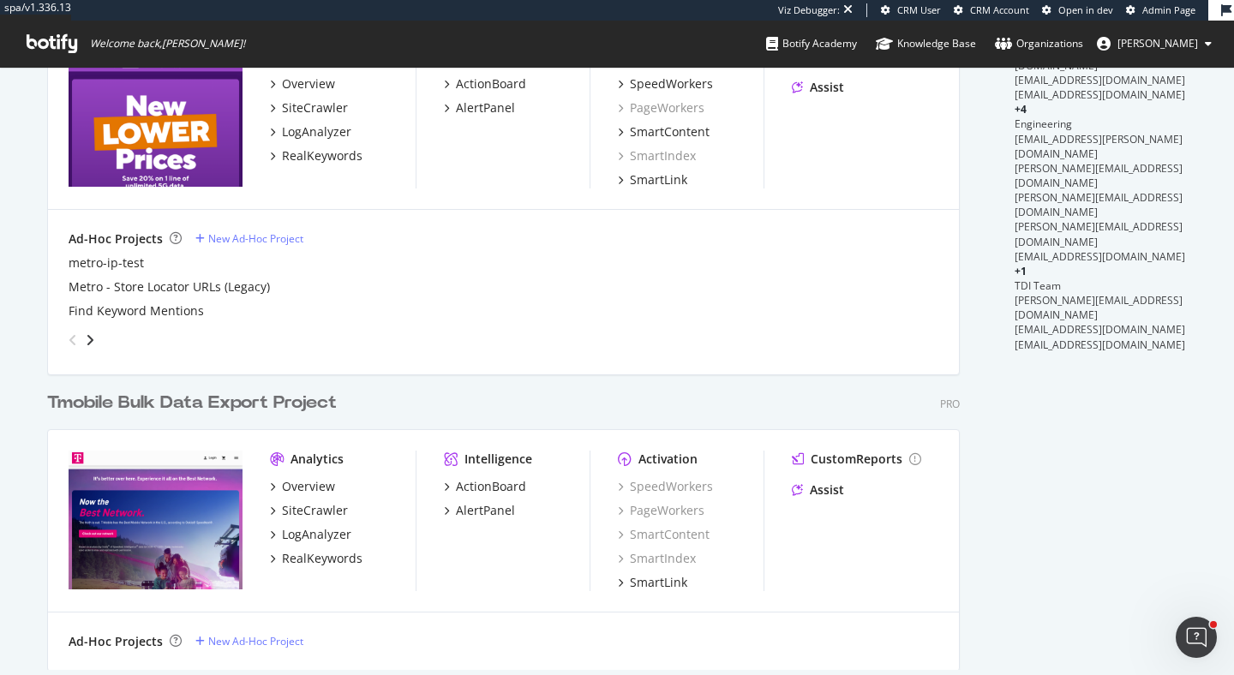
scroll to position [886, 0]
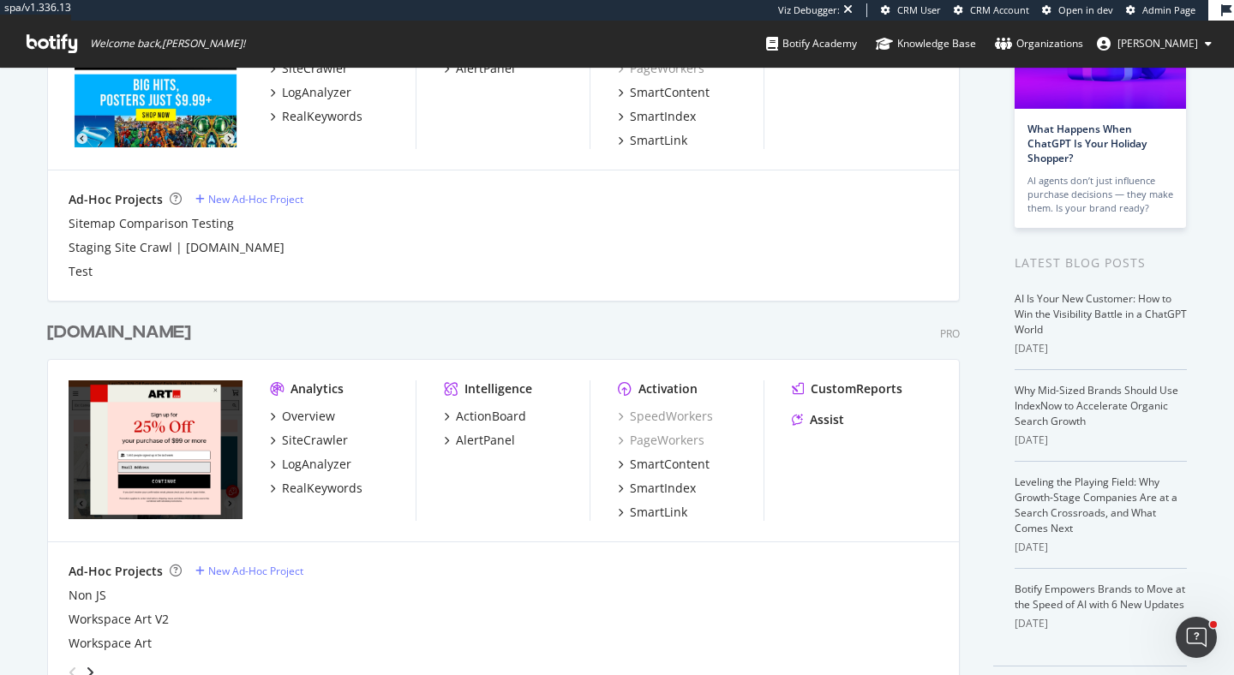
scroll to position [255, 0]
